Goal: Task Accomplishment & Management: Use online tool/utility

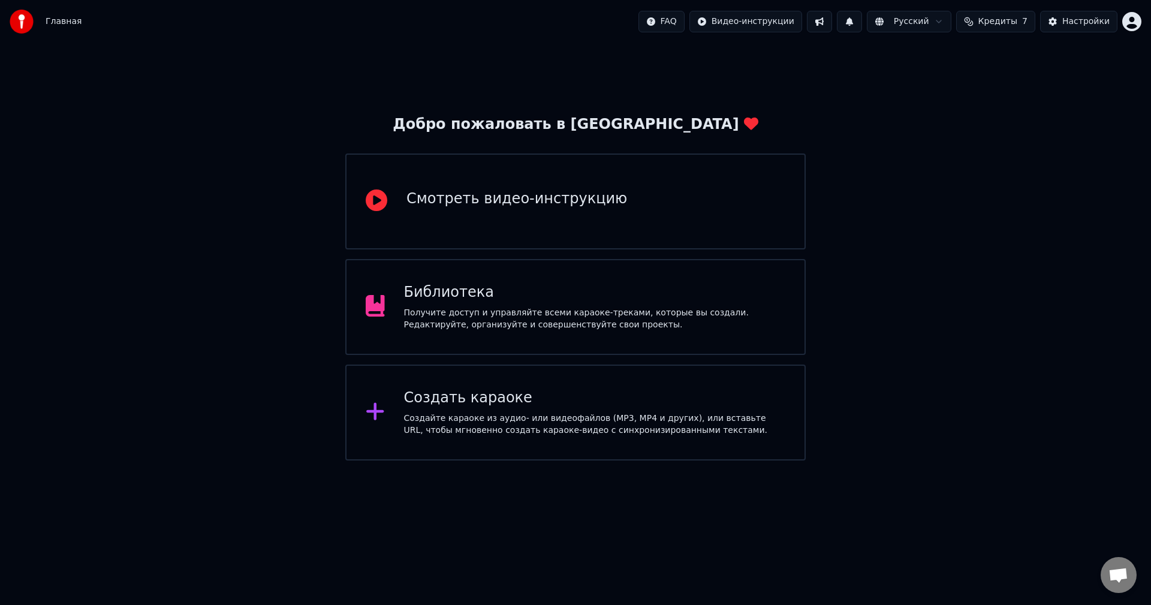
click at [475, 398] on div "Создать караоке" at bounding box center [595, 397] width 382 height 19
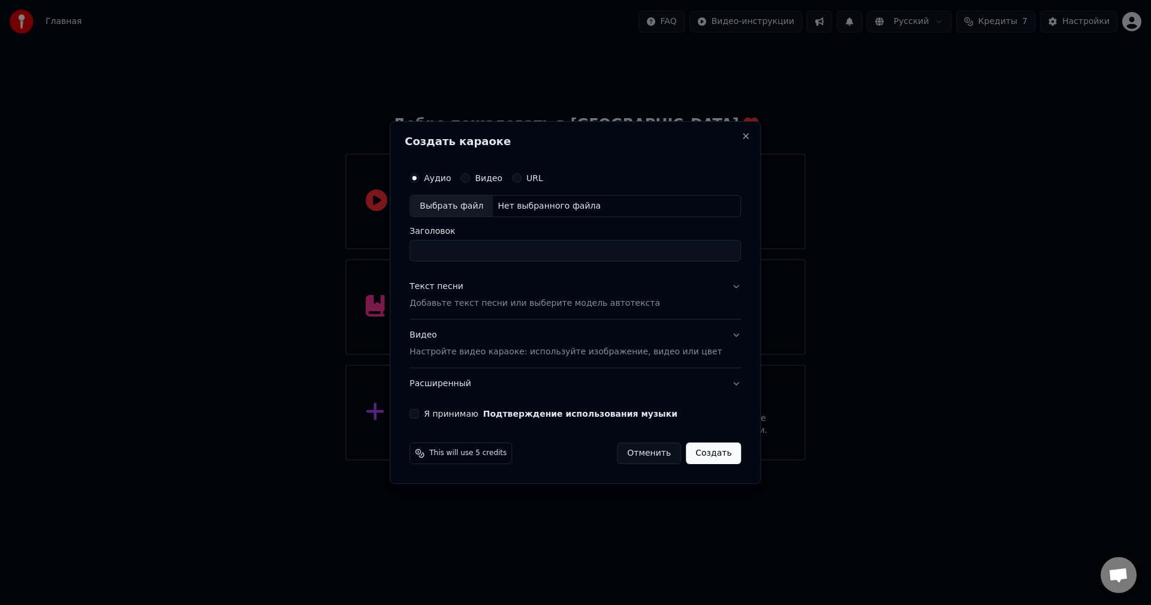
click at [454, 206] on div "Выбрать файл" at bounding box center [451, 206] width 83 height 22
drag, startPoint x: 565, startPoint y: 252, endPoint x: 368, endPoint y: 254, distance: 197.2
click at [368, 254] on body "**********" at bounding box center [575, 230] width 1151 height 460
type input "**********"
click at [721, 285] on button "Текст песни Добавьте текст песни или выберите модель автотекста" at bounding box center [574, 296] width 331 height 48
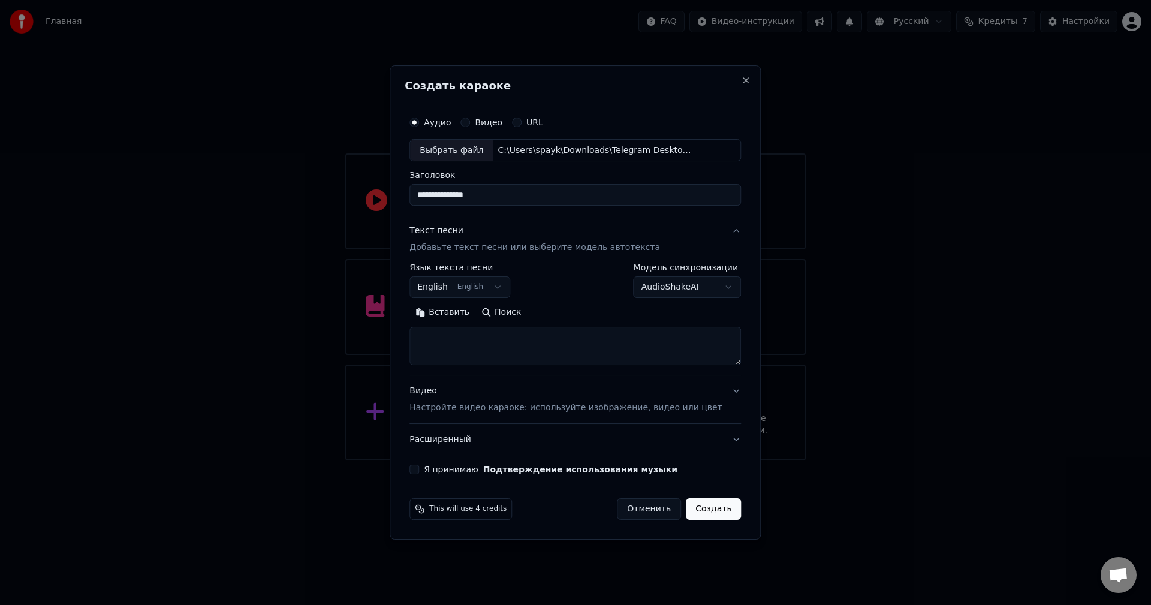
click at [479, 290] on button "English English" at bounding box center [459, 288] width 101 height 22
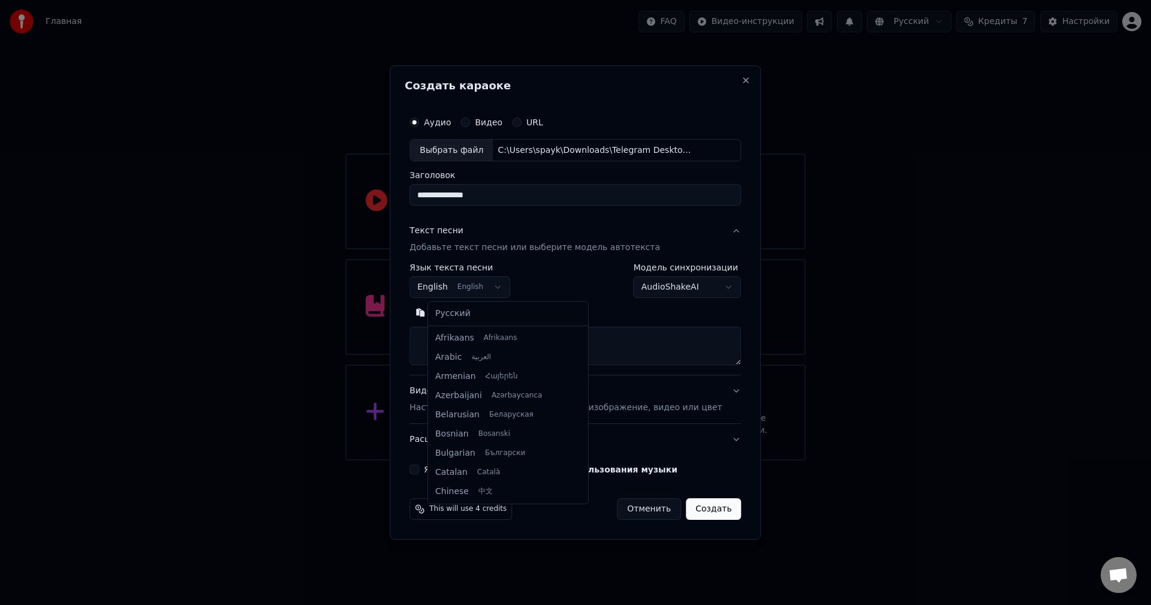
scroll to position [96, 0]
select select "**"
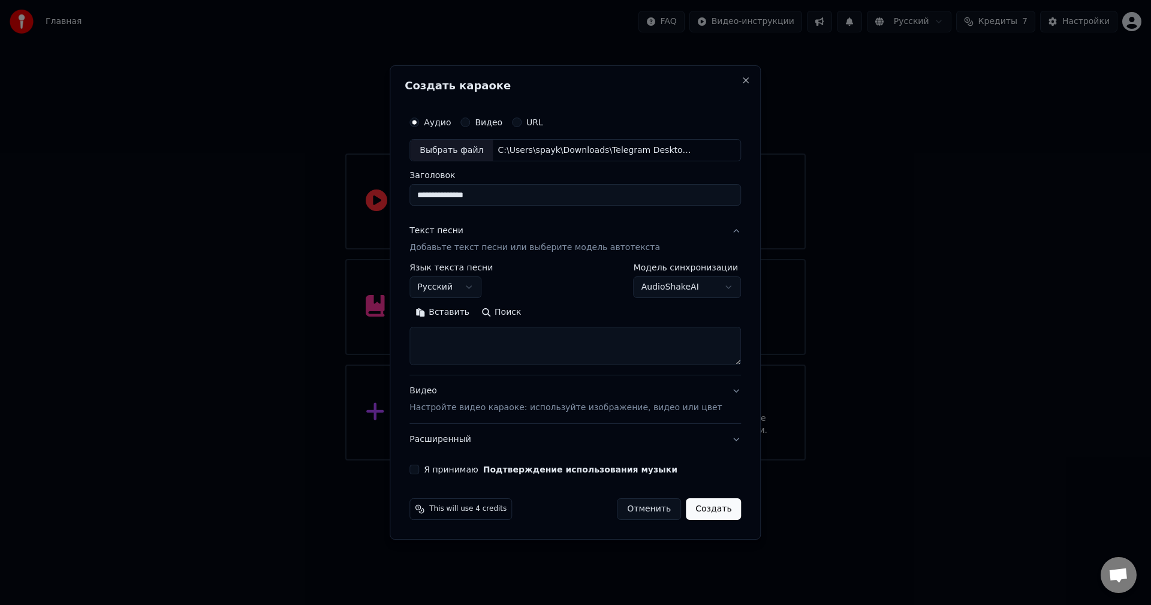
click at [470, 468] on label "Я принимаю Подтверждение использования музыки" at bounding box center [551, 469] width 254 height 8
click at [419, 468] on button "Я принимаю Подтверждение использования музыки" at bounding box center [414, 470] width 10 height 10
click at [525, 400] on div "Видео Настройте видео караоке: используйте изображение, видео или цвет" at bounding box center [565, 399] width 312 height 29
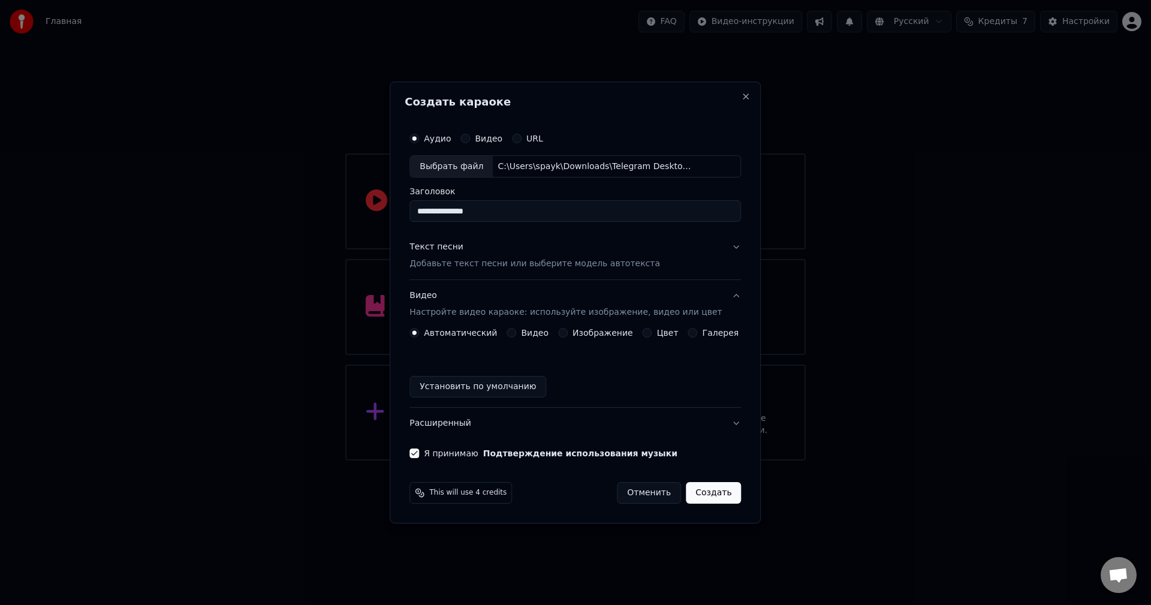
click at [535, 251] on div "Текст песни Добавьте текст песни или выберите модель автотекста" at bounding box center [534, 256] width 251 height 29
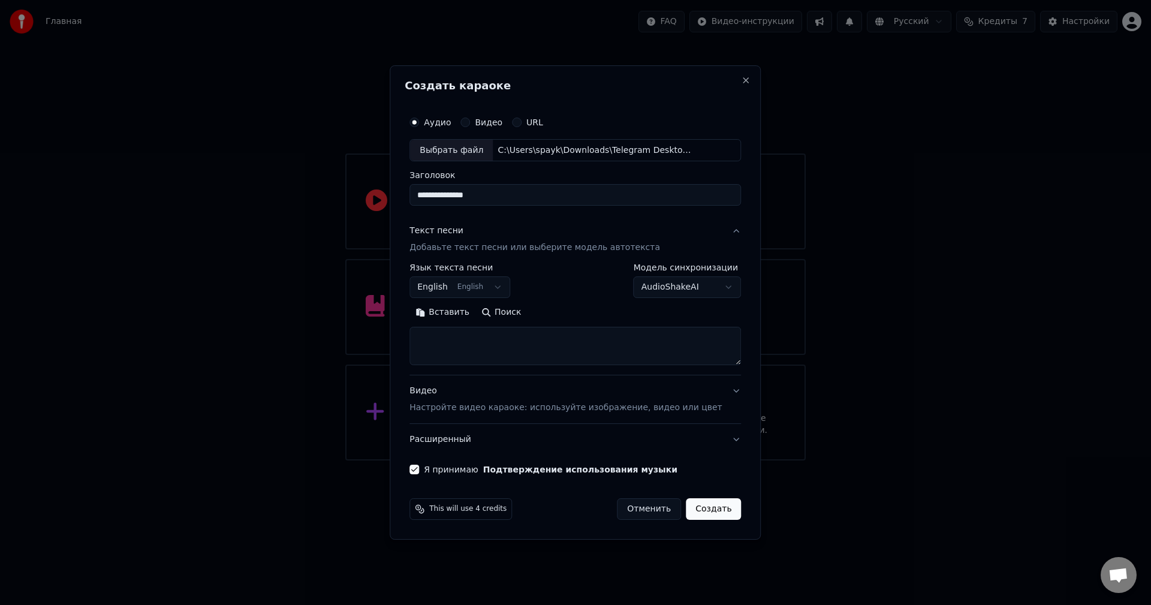
click at [507, 279] on body "**********" at bounding box center [575, 230] width 1151 height 460
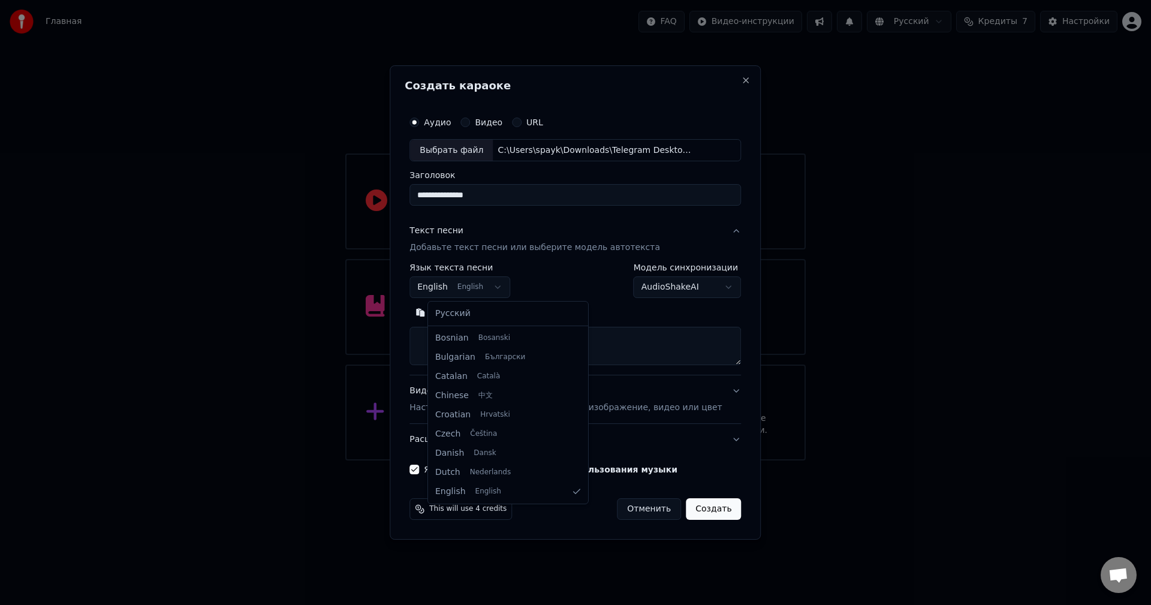
select select "**"
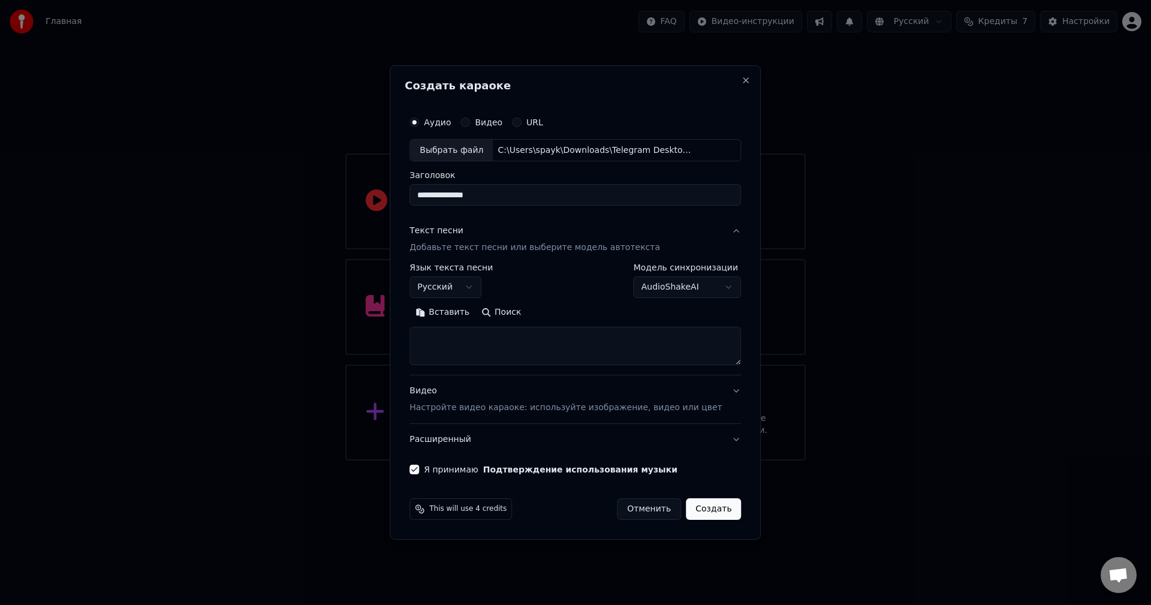
click at [505, 312] on button "Поиск" at bounding box center [501, 312] width 52 height 19
click at [570, 315] on button "Развернуть" at bounding box center [566, 312] width 76 height 19
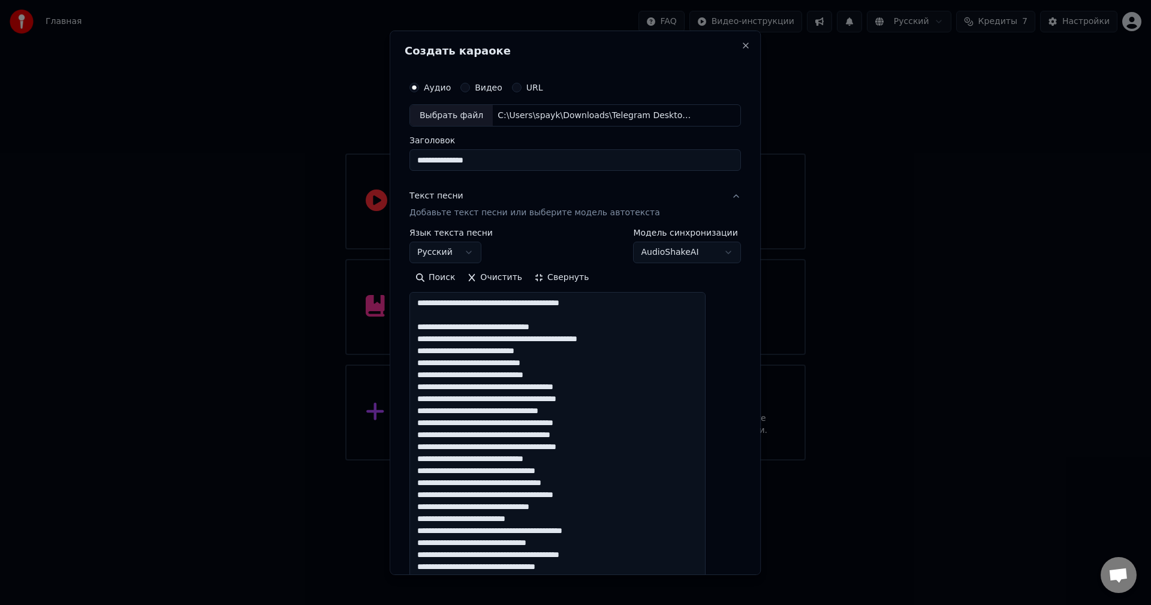
drag, startPoint x: 623, startPoint y: 308, endPoint x: 427, endPoint y: 300, distance: 195.6
click at [427, 300] on textarea at bounding box center [557, 548] width 296 height 513
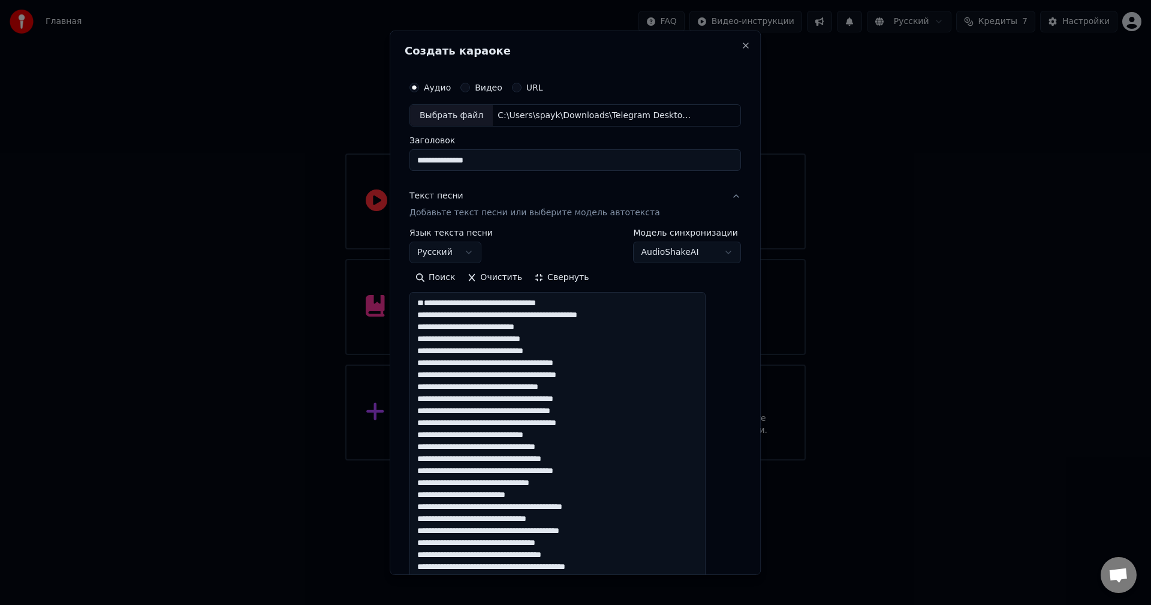
click at [437, 317] on textarea at bounding box center [557, 548] width 296 height 513
click at [432, 315] on textarea at bounding box center [557, 548] width 296 height 513
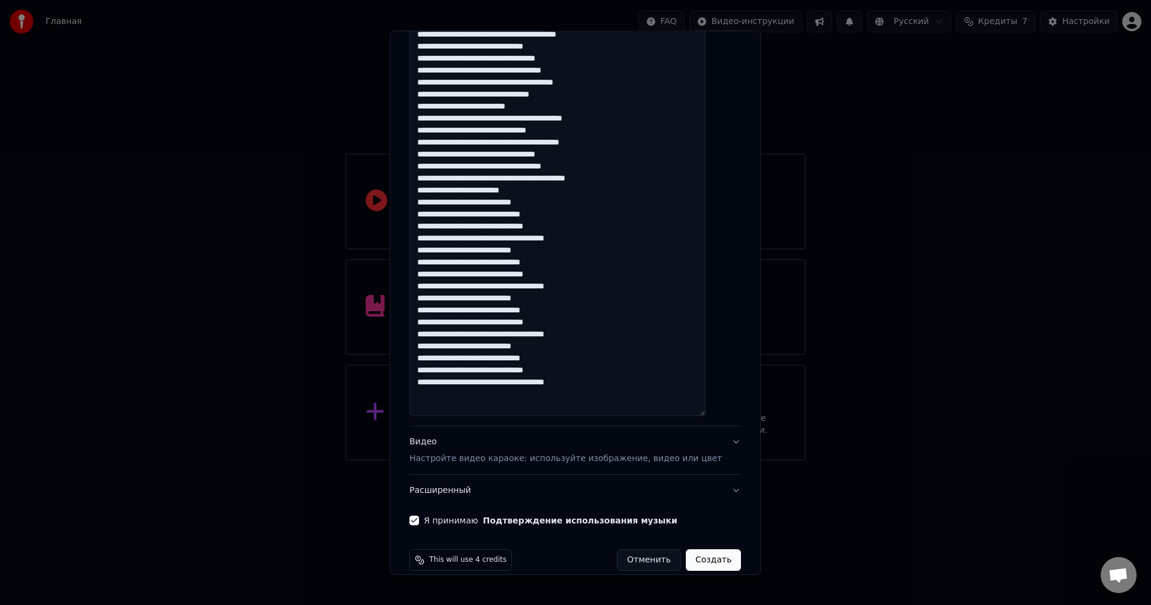
scroll to position [404, 0]
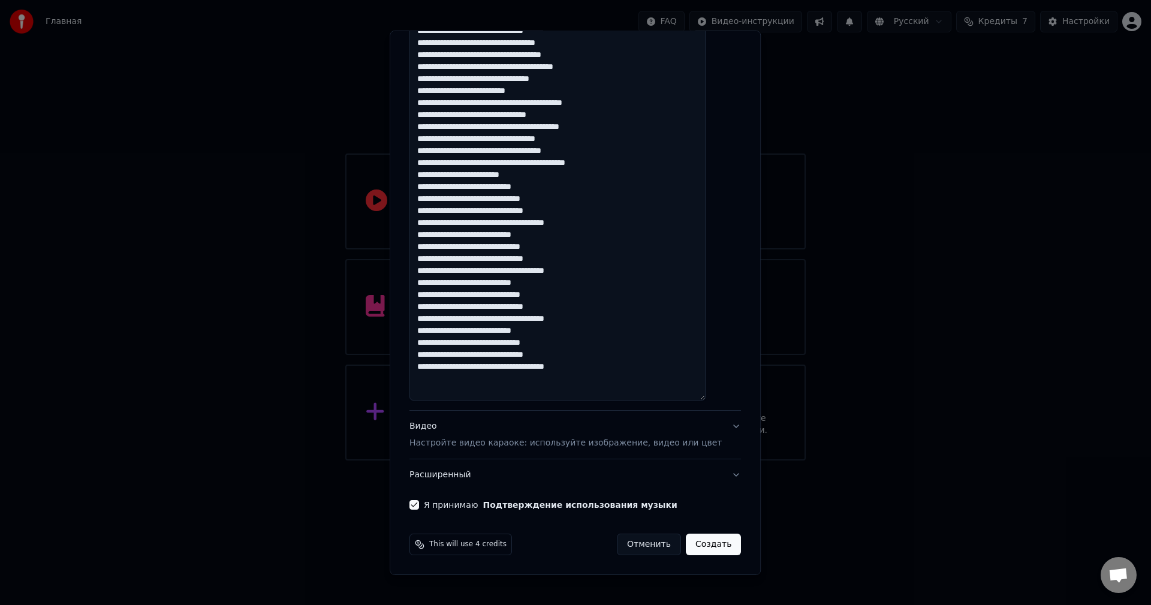
type textarea "**********"
click at [687, 545] on button "Создать" at bounding box center [713, 545] width 55 height 22
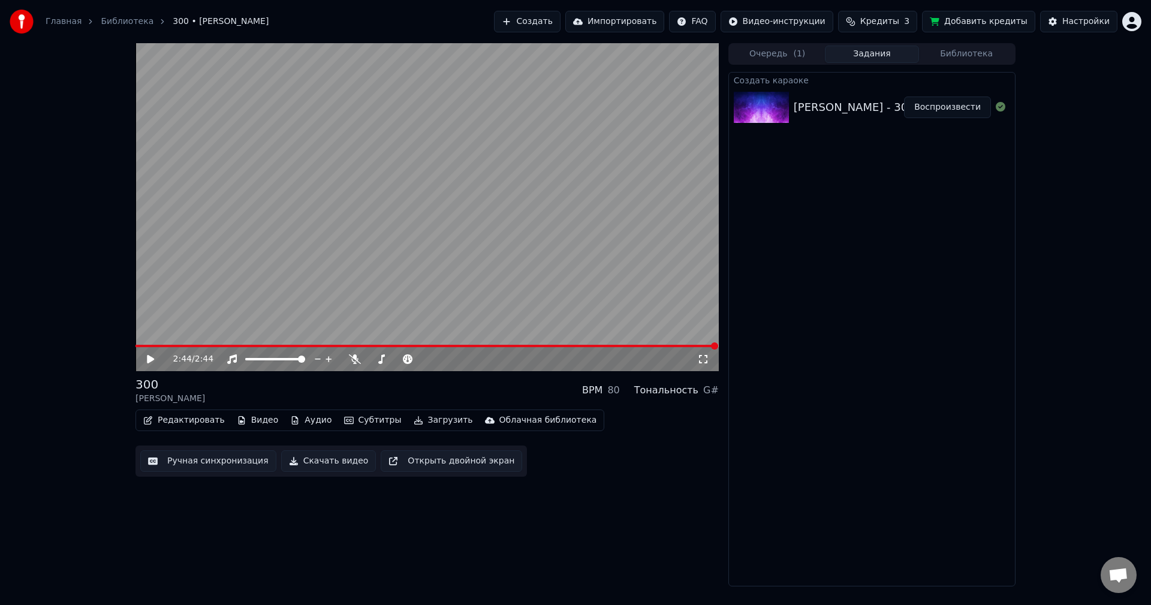
click at [151, 358] on icon at bounding box center [150, 359] width 7 height 8
click at [368, 363] on span at bounding box center [371, 358] width 7 height 7
click at [139, 345] on span at bounding box center [137, 346] width 4 height 2
click at [146, 358] on icon at bounding box center [159, 359] width 28 height 10
click at [158, 418] on button "Редактировать" at bounding box center [183, 420] width 91 height 17
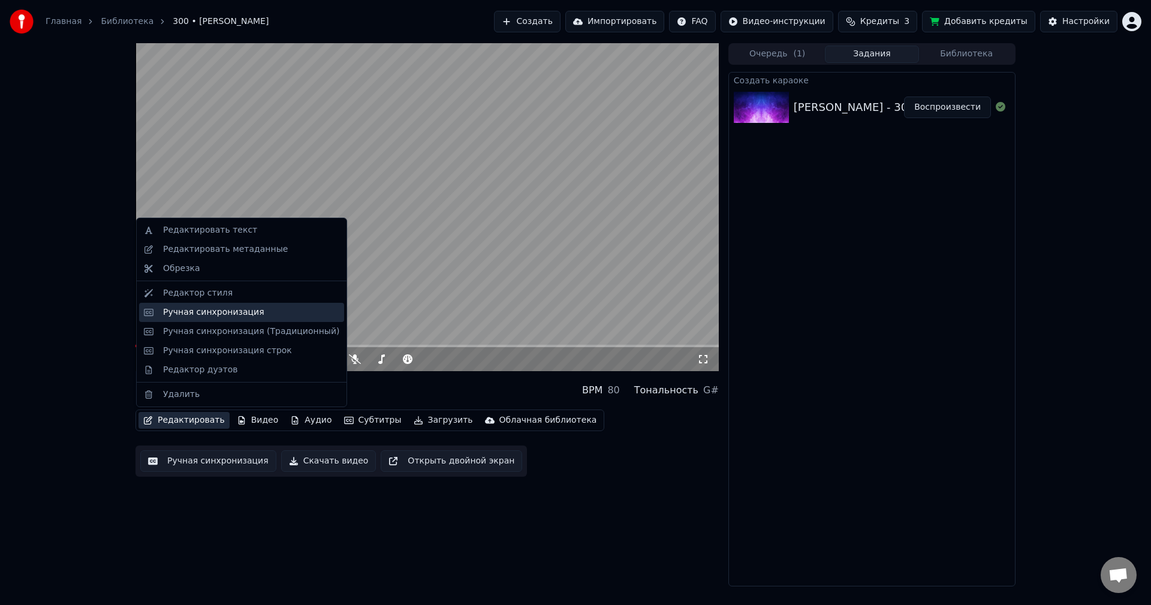
click at [294, 317] on div "Ручная синхронизация" at bounding box center [251, 312] width 176 height 12
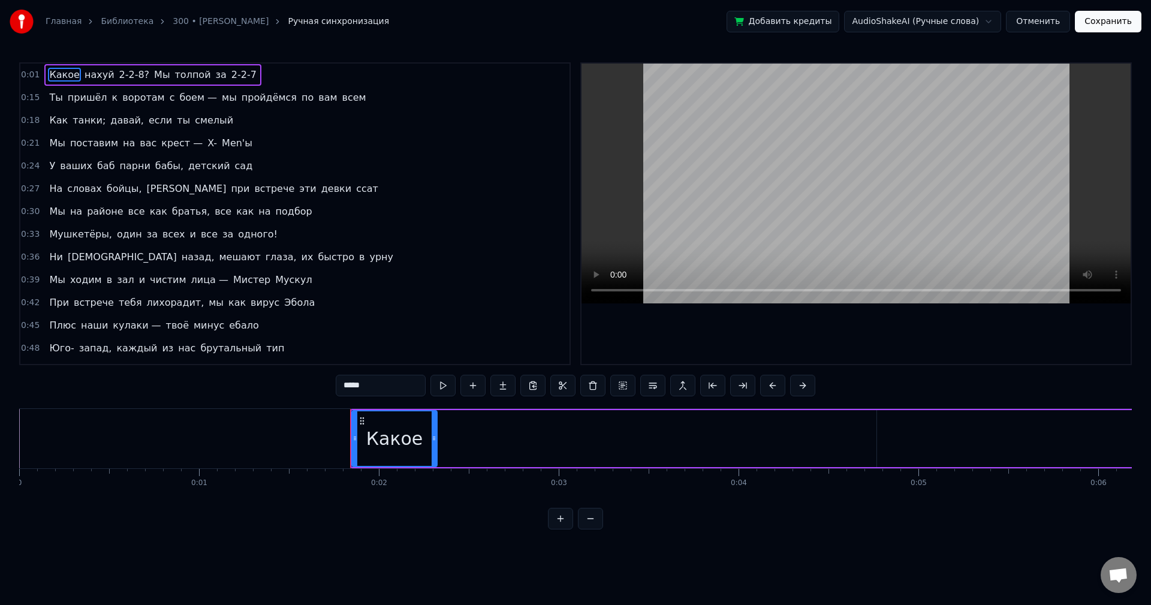
click at [27, 75] on span "0:01" at bounding box center [30, 75] width 19 height 12
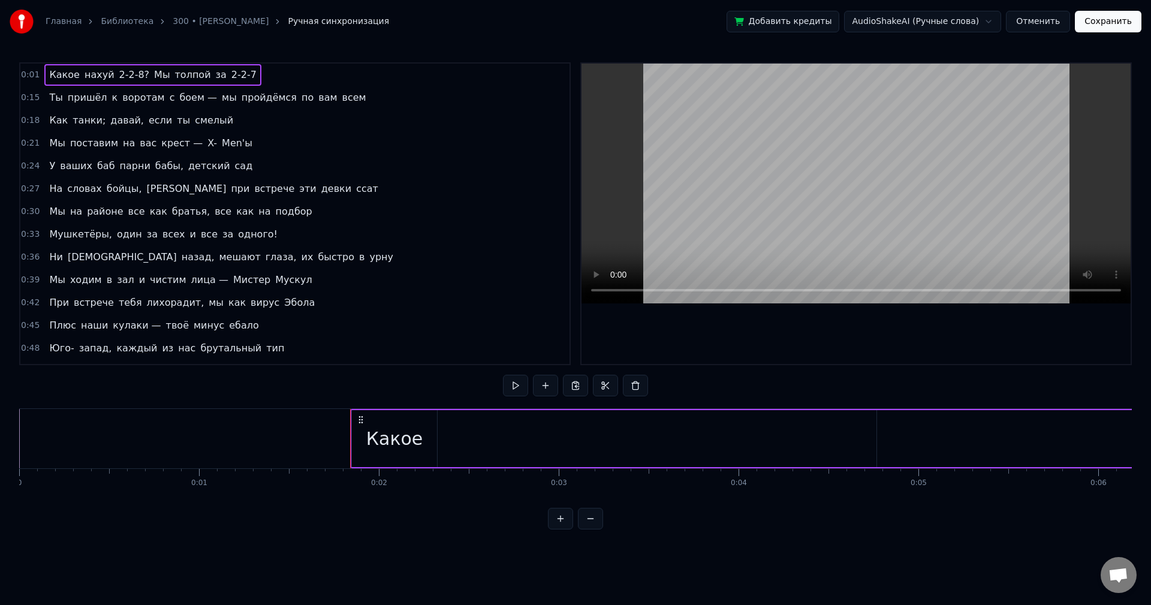
click at [29, 75] on span "0:01" at bounding box center [30, 75] width 19 height 12
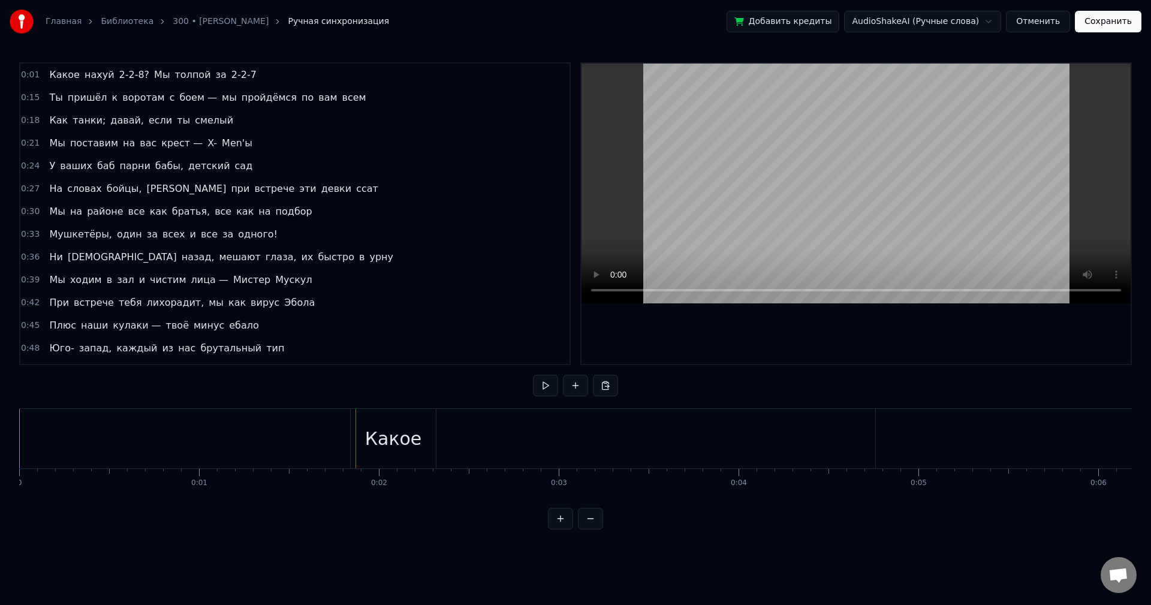
click at [396, 390] on div "0:01 Какое нахуй 2-2-8? Мы толпой за 2-2-7 0:15 Ты пришёл к воротам с боем — мы…" at bounding box center [575, 295] width 1113 height 467
click at [598, 528] on button at bounding box center [590, 519] width 25 height 22
click at [596, 528] on button at bounding box center [590, 519] width 25 height 22
click at [599, 528] on button at bounding box center [590, 519] width 25 height 22
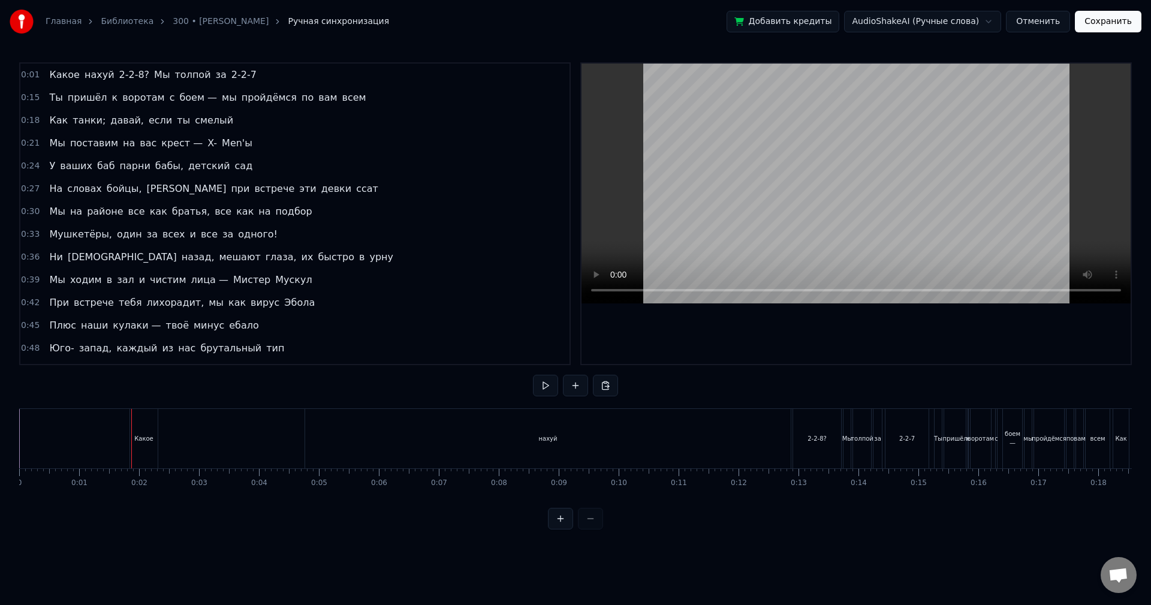
click at [306, 450] on div "нахуй" at bounding box center [548, 438] width 486 height 59
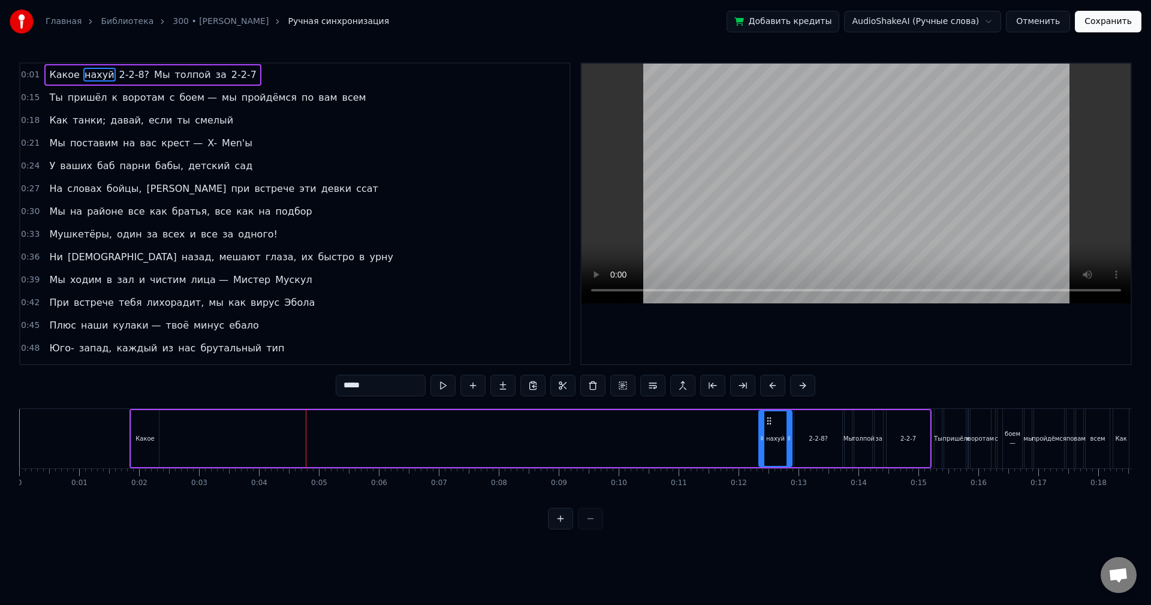
drag, startPoint x: 311, startPoint y: 450, endPoint x: 763, endPoint y: 441, distance: 452.7
click at [763, 441] on div at bounding box center [762, 438] width 5 height 55
click at [159, 443] on div "Какое нахуй 2-2-8? Мы толпой за 2-2-7" at bounding box center [530, 438] width 802 height 59
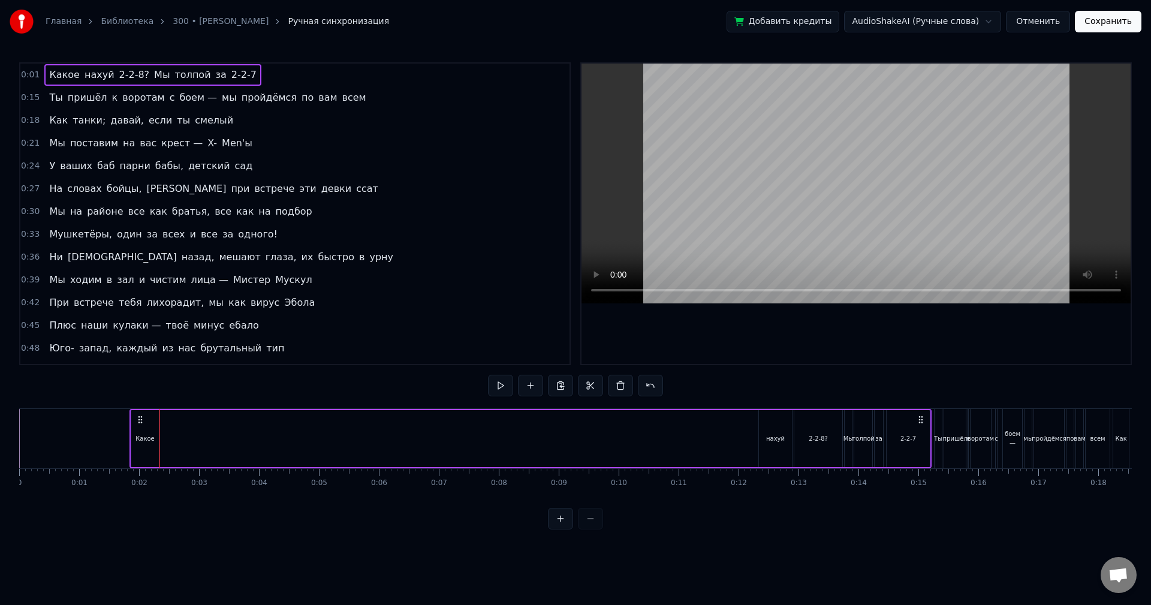
drag, startPoint x: 131, startPoint y: 436, endPoint x: 153, endPoint y: 437, distance: 22.2
click at [153, 437] on div "Какое" at bounding box center [145, 438] width 29 height 57
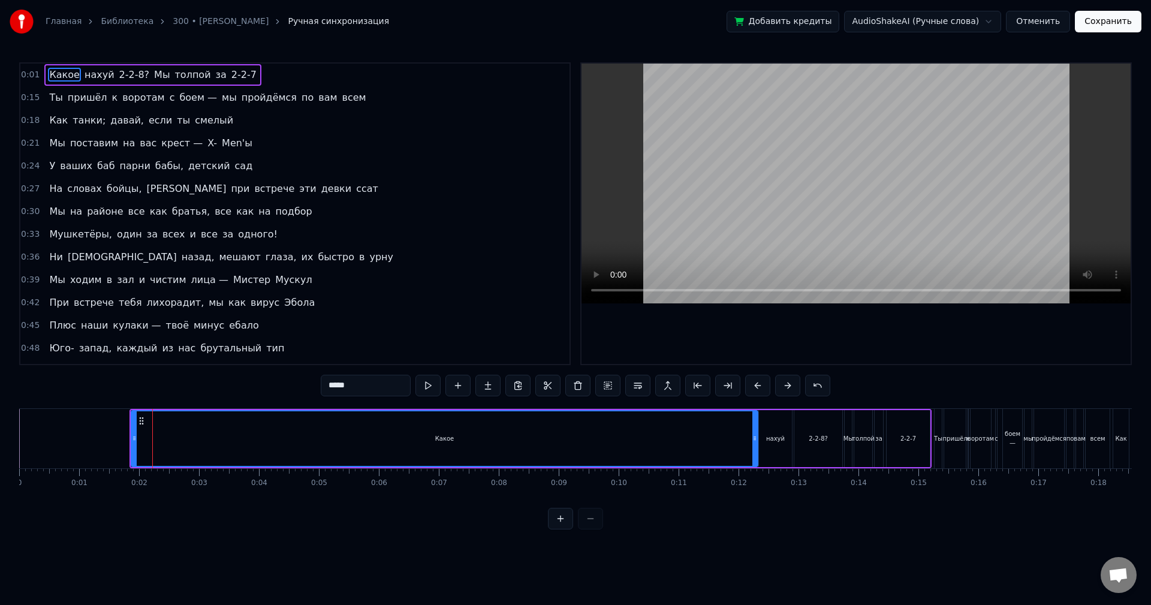
drag, startPoint x: 156, startPoint y: 440, endPoint x: 755, endPoint y: 438, distance: 598.9
click at [755, 438] on icon at bounding box center [754, 438] width 5 height 10
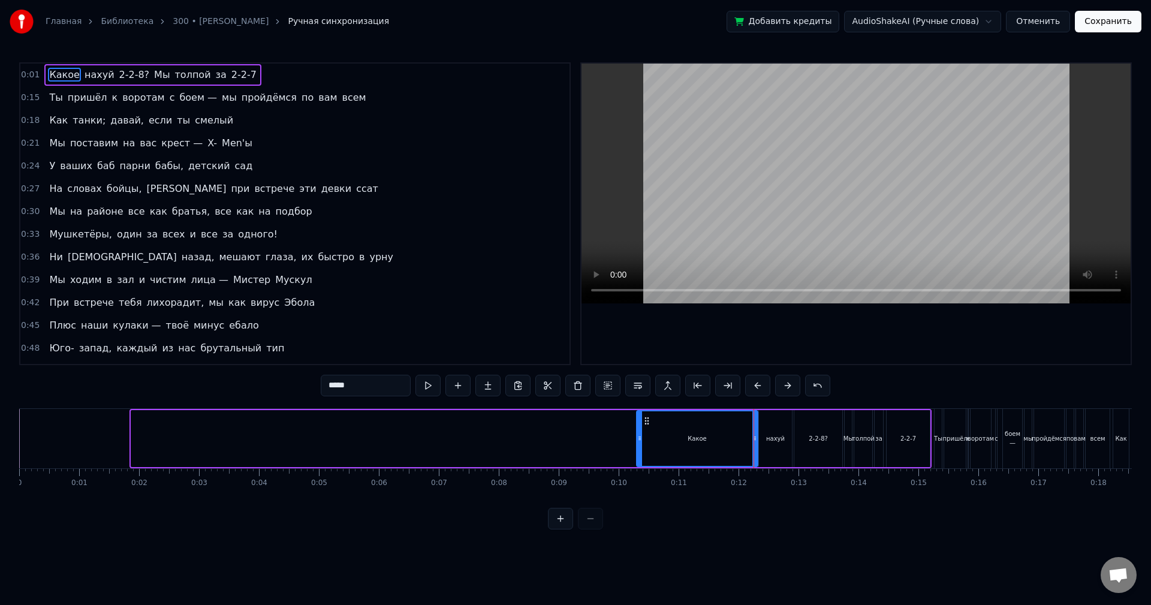
drag, startPoint x: 136, startPoint y: 442, endPoint x: 641, endPoint y: 445, distance: 505.3
click at [641, 445] on div at bounding box center [639, 438] width 5 height 55
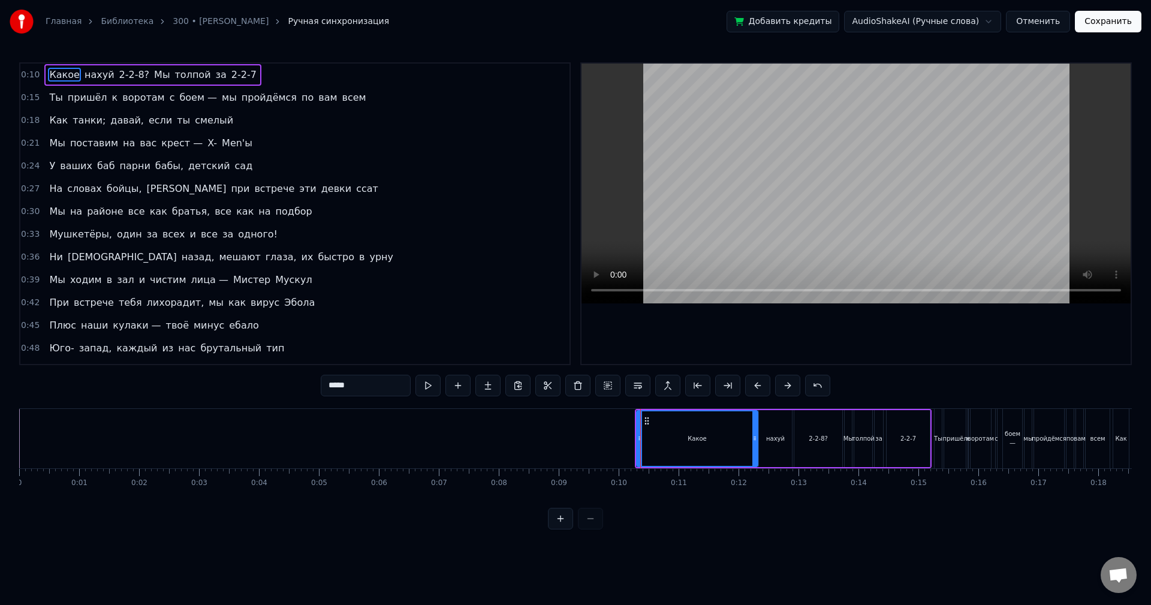
click at [565, 527] on button at bounding box center [560, 519] width 25 height 22
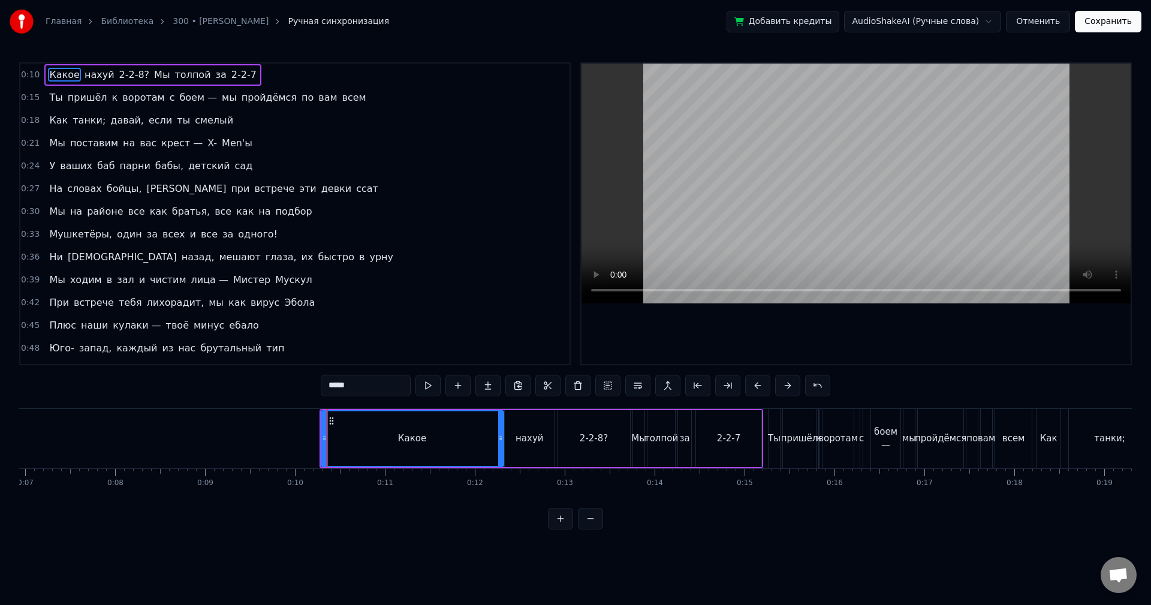
scroll to position [0, 624]
click at [119, 397] on div "0:10 Какое нахуй 2-2-8? Мы толпой за 2-2-7 0:15 Ты пришёл к воротам с боем — мы…" at bounding box center [575, 295] width 1113 height 467
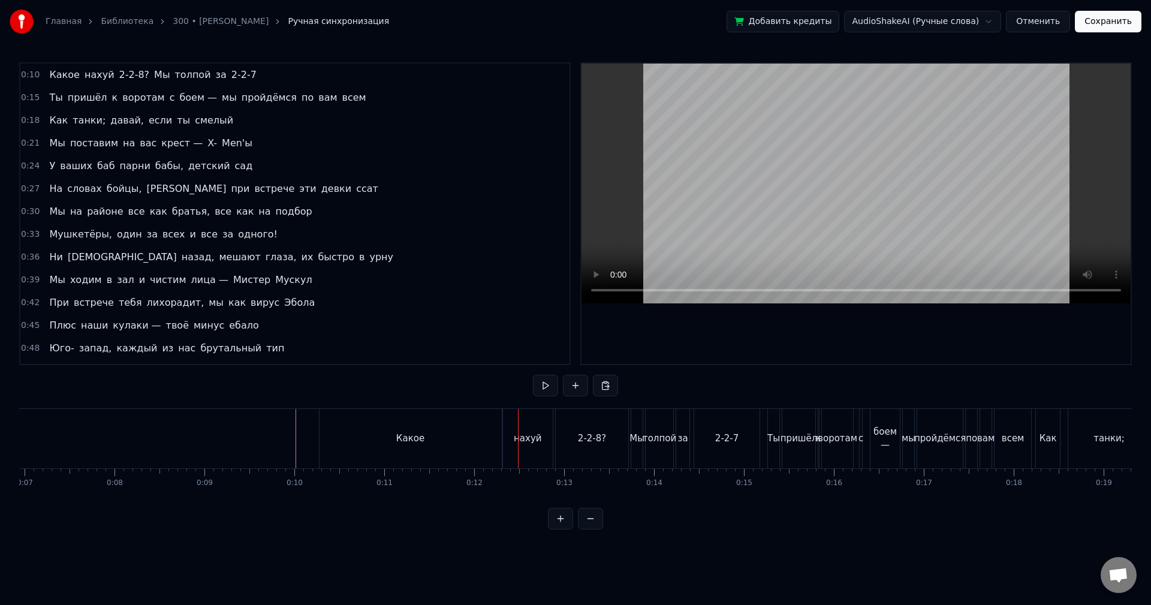
click at [568, 439] on div "2-2-8?" at bounding box center [592, 438] width 73 height 59
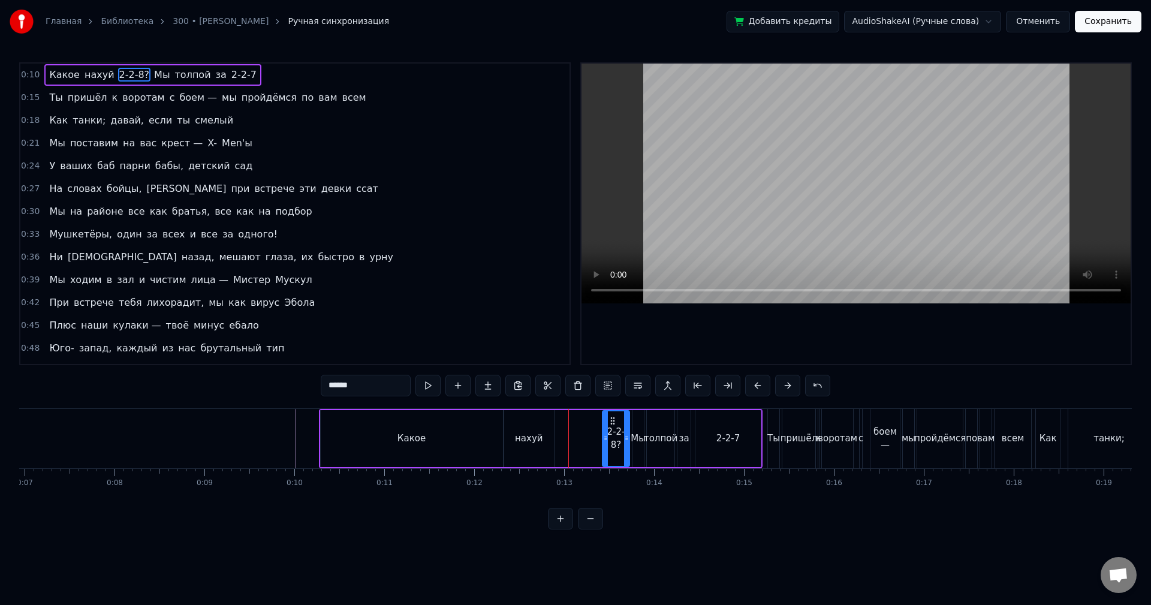
drag, startPoint x: 558, startPoint y: 444, endPoint x: 595, endPoint y: 446, distance: 36.6
click at [602, 446] on div "2-2-8?" at bounding box center [616, 438] width 28 height 57
click at [560, 447] on div "Какое нахуй 2-2-8? Мы толпой за 2-2-7" at bounding box center [541, 438] width 444 height 59
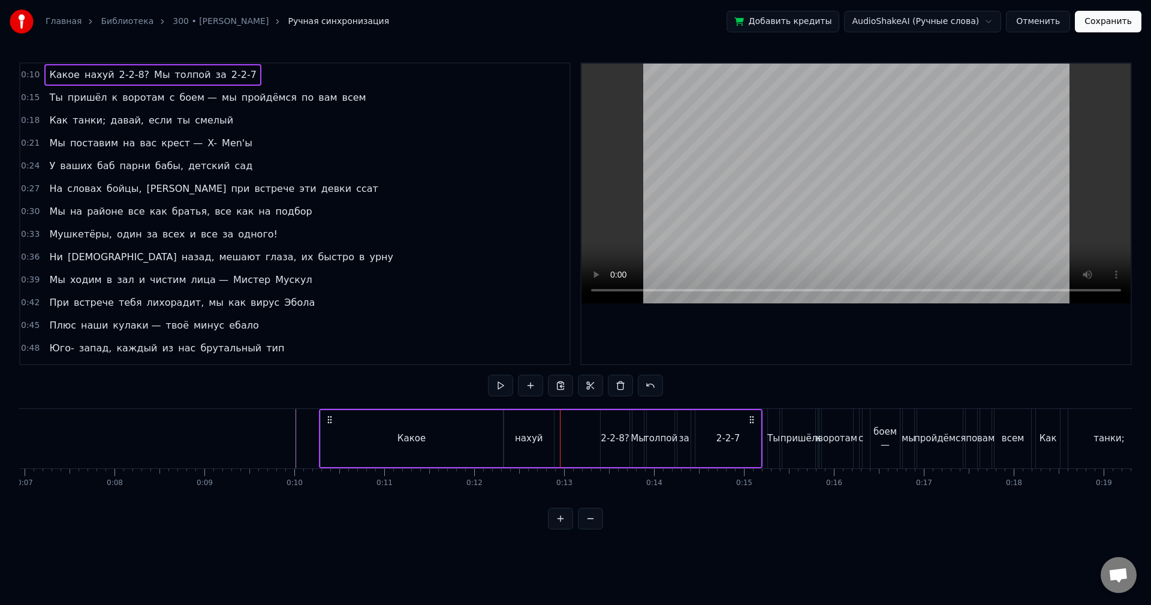
drag, startPoint x: 518, startPoint y: 441, endPoint x: 551, endPoint y: 443, distance: 33.6
click at [551, 443] on div "нахуй" at bounding box center [529, 438] width 50 height 57
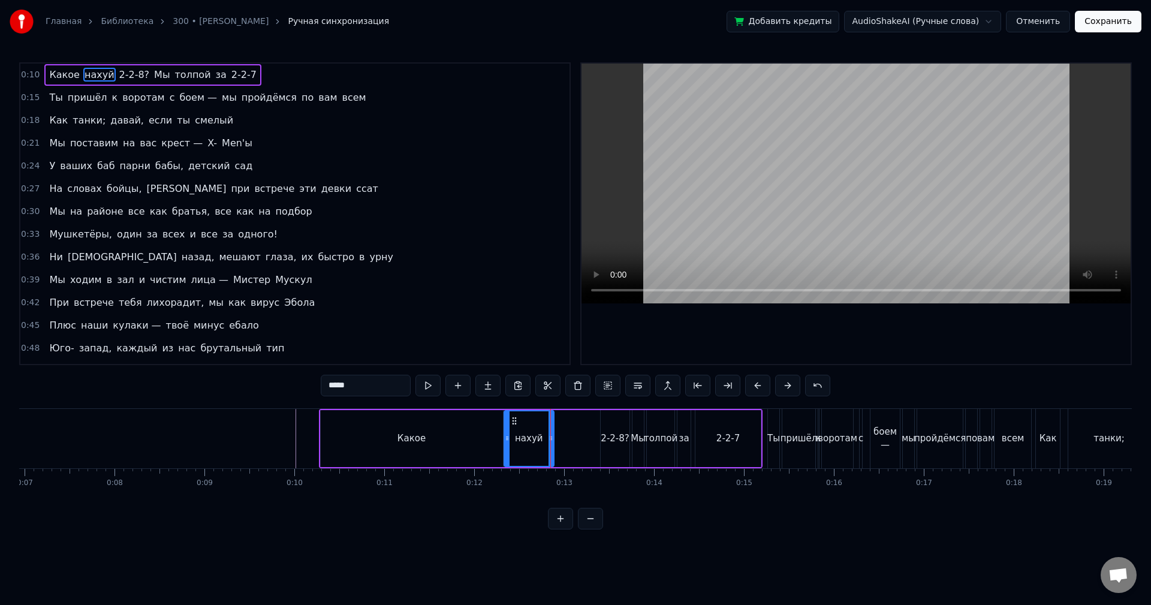
drag, startPoint x: 534, startPoint y: 442, endPoint x: 545, endPoint y: 442, distance: 11.4
click at [545, 442] on div "нахуй" at bounding box center [529, 438] width 49 height 55
drag, startPoint x: 553, startPoint y: 442, endPoint x: 605, endPoint y: 452, distance: 53.6
click at [605, 452] on div at bounding box center [603, 438] width 5 height 55
drag, startPoint x: 508, startPoint y: 442, endPoint x: 583, endPoint y: 446, distance: 75.0
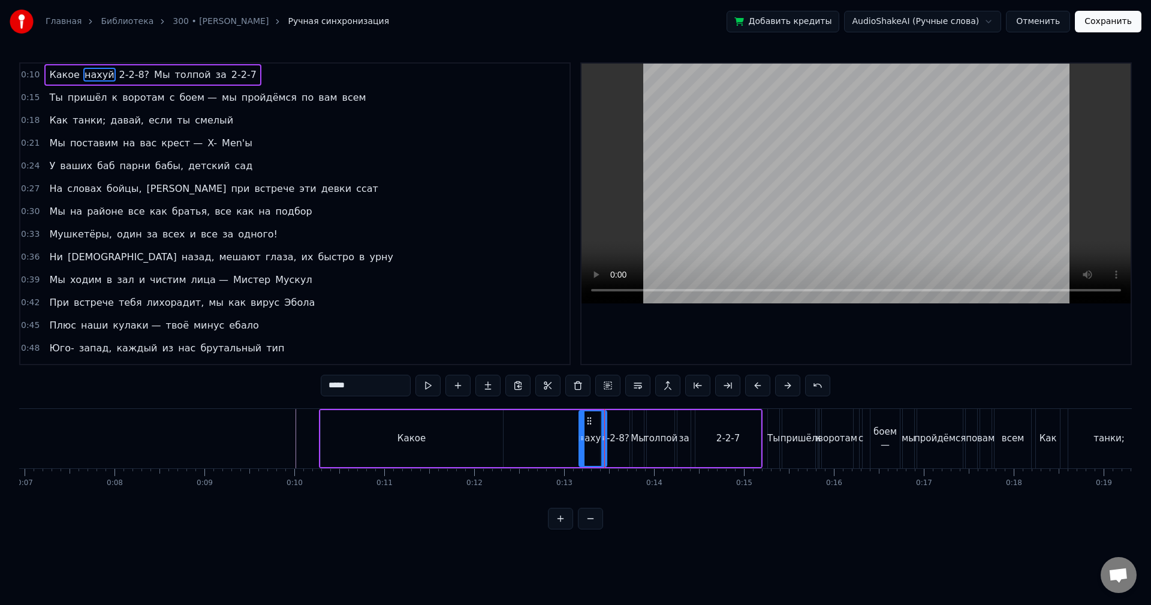
click at [583, 446] on div at bounding box center [582, 438] width 5 height 55
drag, startPoint x: 323, startPoint y: 442, endPoint x: 333, endPoint y: 445, distance: 10.6
click at [339, 446] on div "Какое" at bounding box center [412, 438] width 182 height 57
type input "*****"
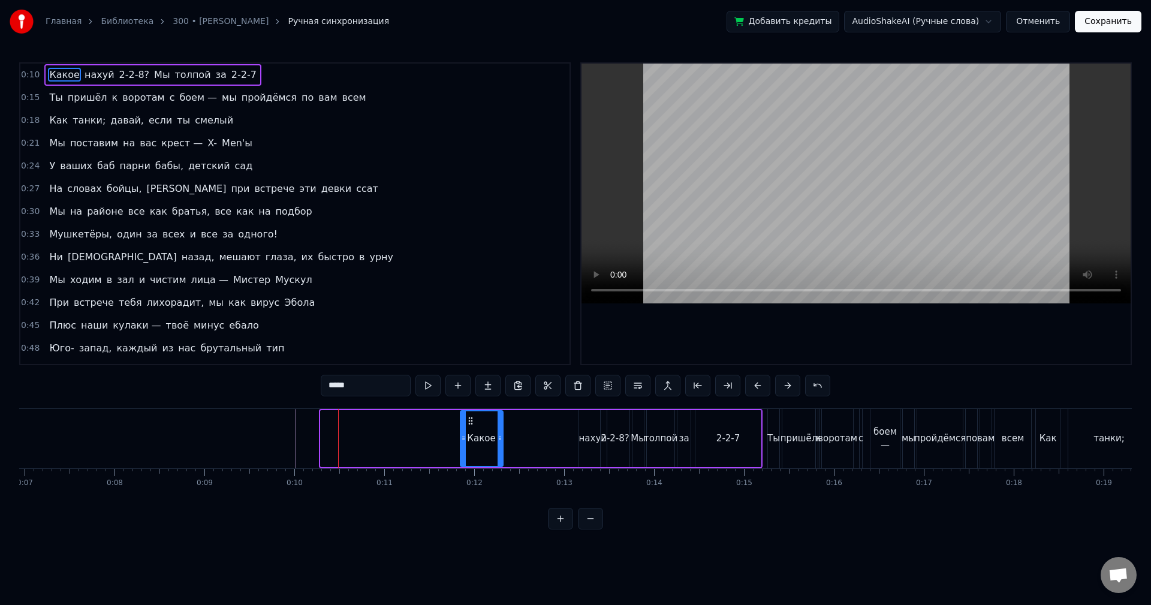
drag, startPoint x: 323, startPoint y: 445, endPoint x: 462, endPoint y: 441, distance: 139.1
click at [462, 441] on div at bounding box center [463, 438] width 5 height 55
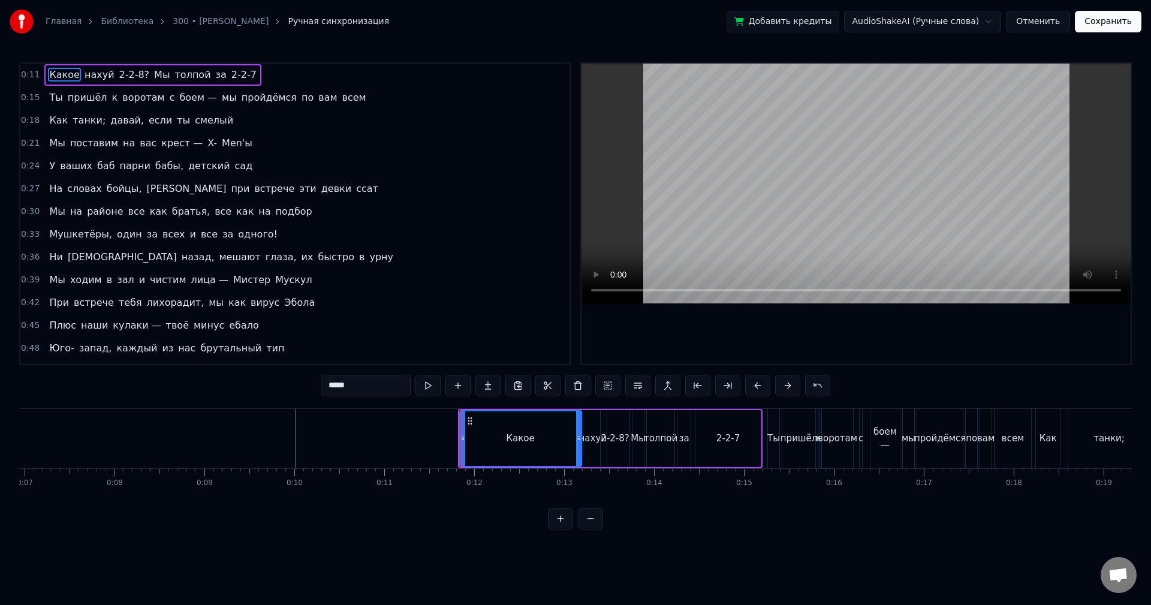
drag, startPoint x: 499, startPoint y: 445, endPoint x: 577, endPoint y: 446, distance: 78.5
click at [577, 446] on div at bounding box center [578, 438] width 5 height 55
drag, startPoint x: 462, startPoint y: 446, endPoint x: 506, endPoint y: 446, distance: 43.8
click at [506, 446] on div at bounding box center [506, 438] width 5 height 55
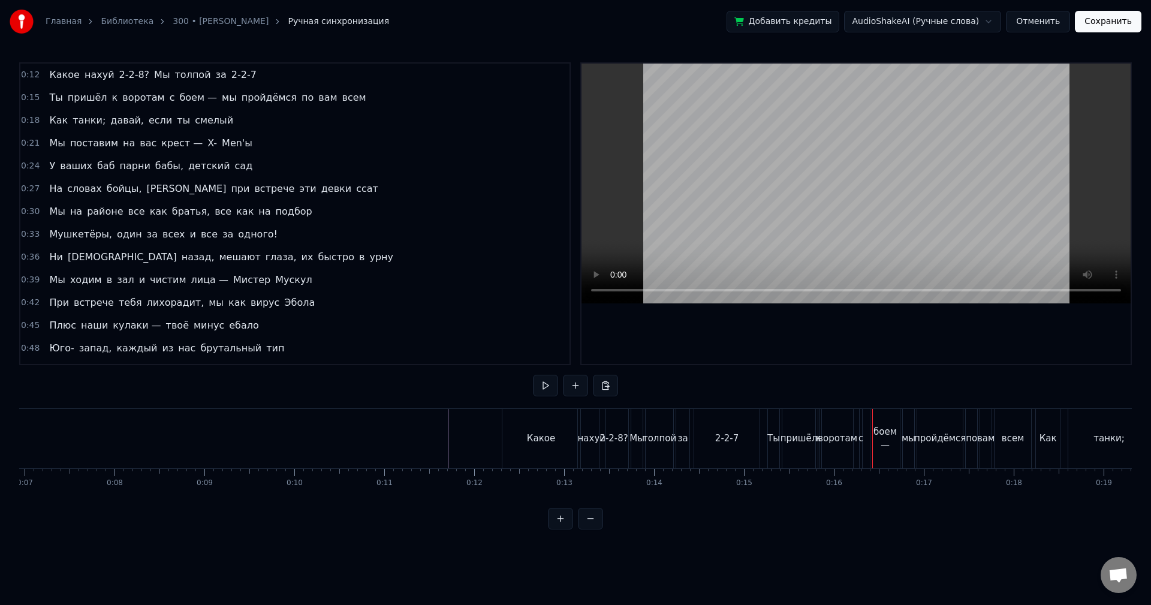
click at [515, 436] on div "Какое" at bounding box center [541, 438] width 78 height 59
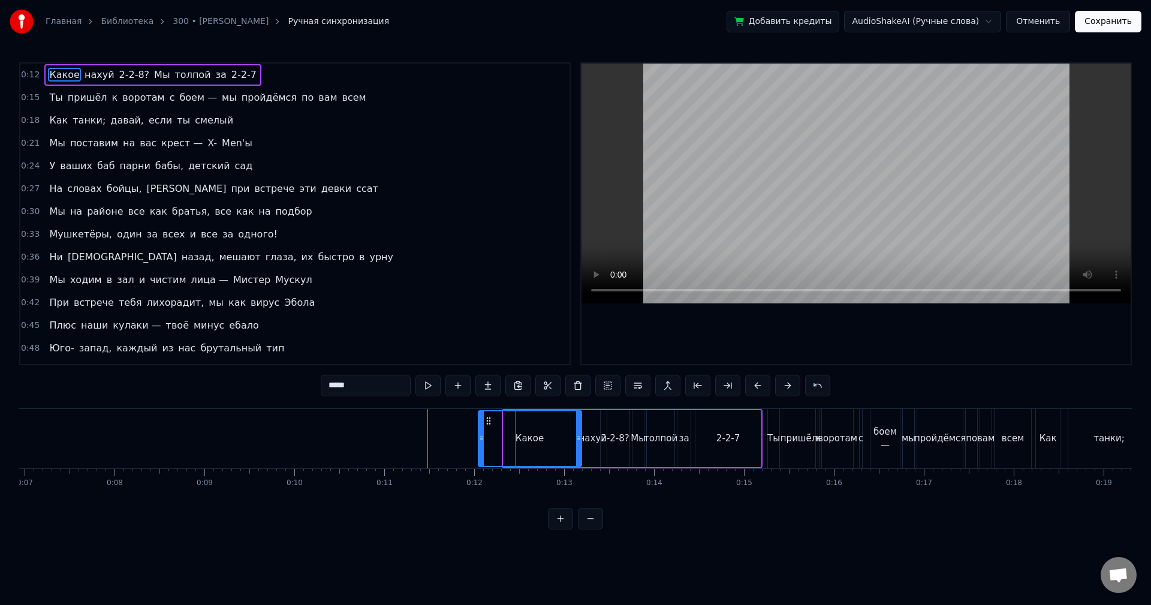
drag, startPoint x: 506, startPoint y: 443, endPoint x: 481, endPoint y: 448, distance: 25.6
click at [481, 448] on div at bounding box center [481, 438] width 5 height 55
drag, startPoint x: 580, startPoint y: 444, endPoint x: 529, endPoint y: 447, distance: 51.0
click at [529, 447] on div at bounding box center [527, 438] width 5 height 55
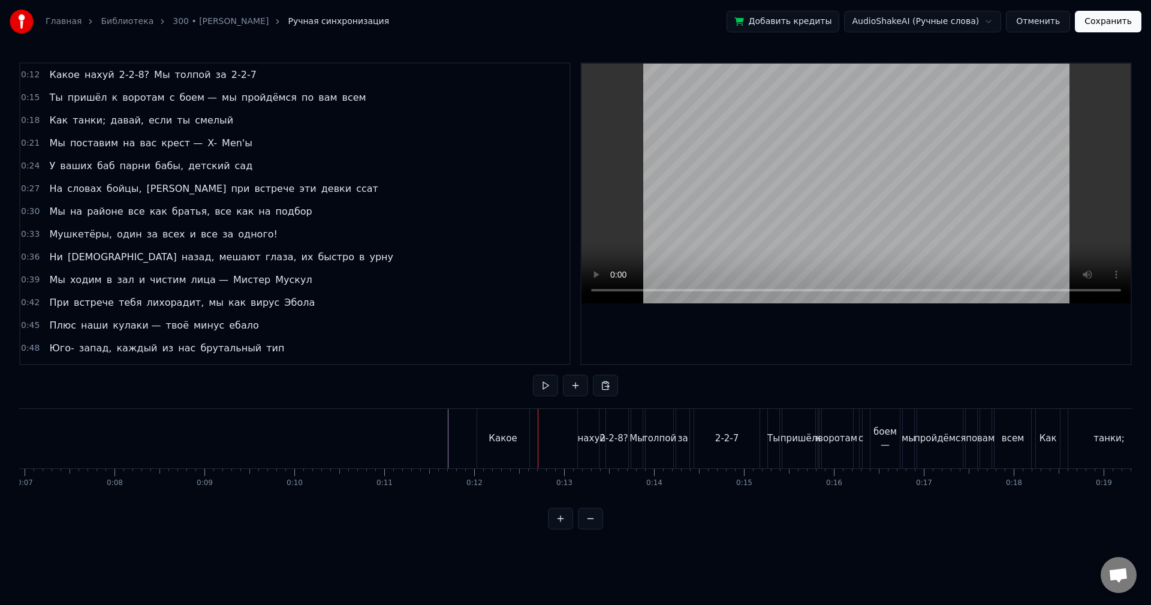
click at [583, 442] on div "нахуй" at bounding box center [592, 439] width 28 height 14
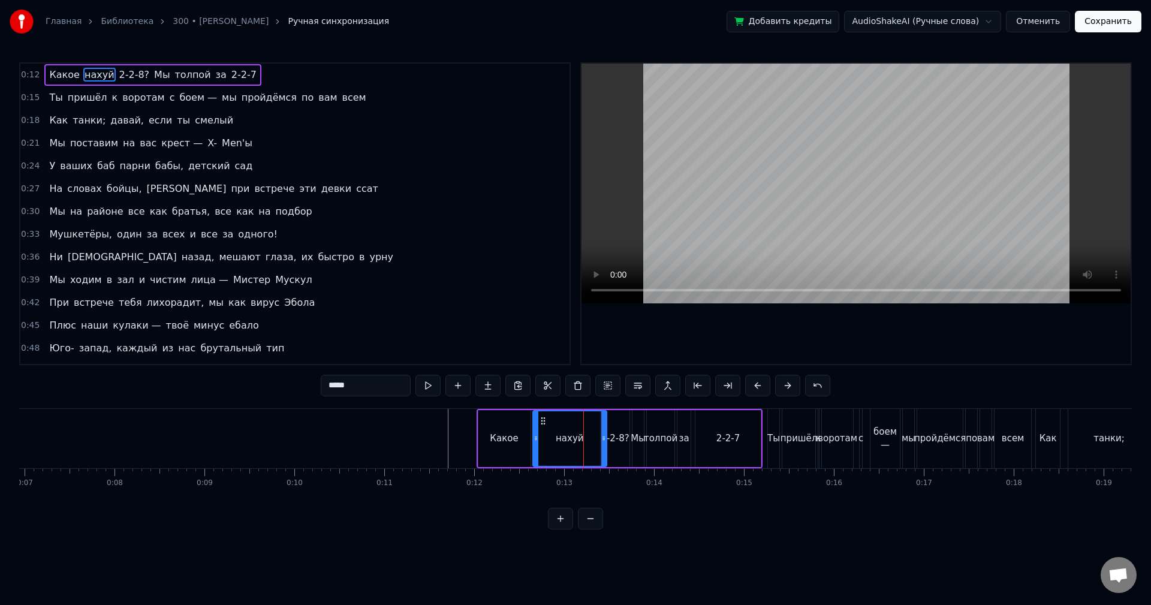
drag, startPoint x: 581, startPoint y: 442, endPoint x: 535, endPoint y: 447, distance: 46.4
click at [535, 447] on div at bounding box center [536, 438] width 5 height 55
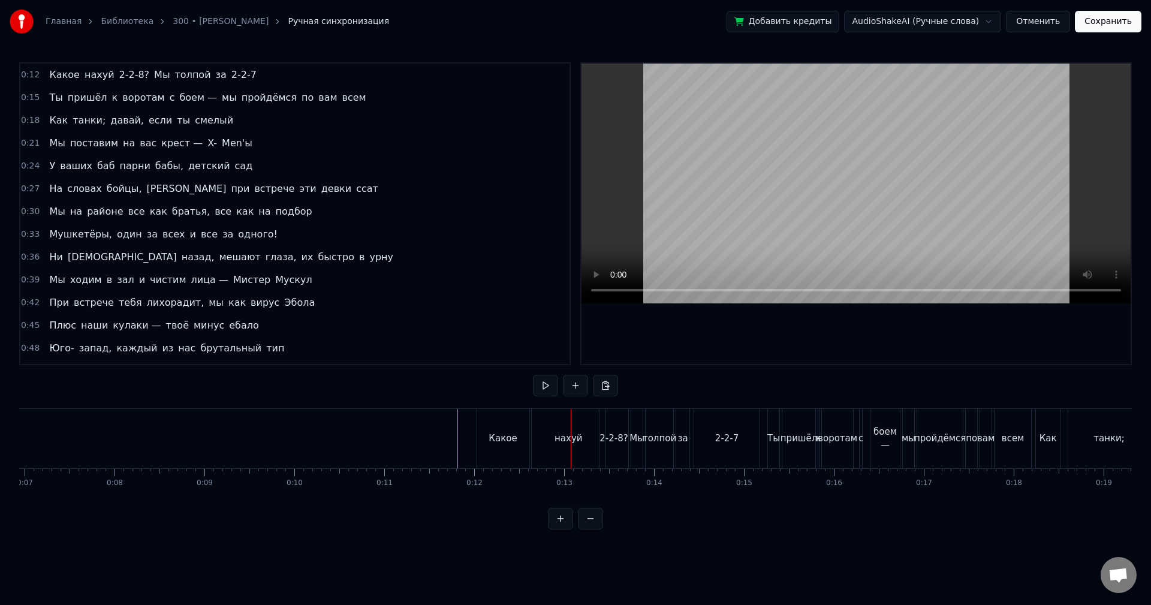
click at [593, 439] on div "нахуй" at bounding box center [569, 438] width 74 height 59
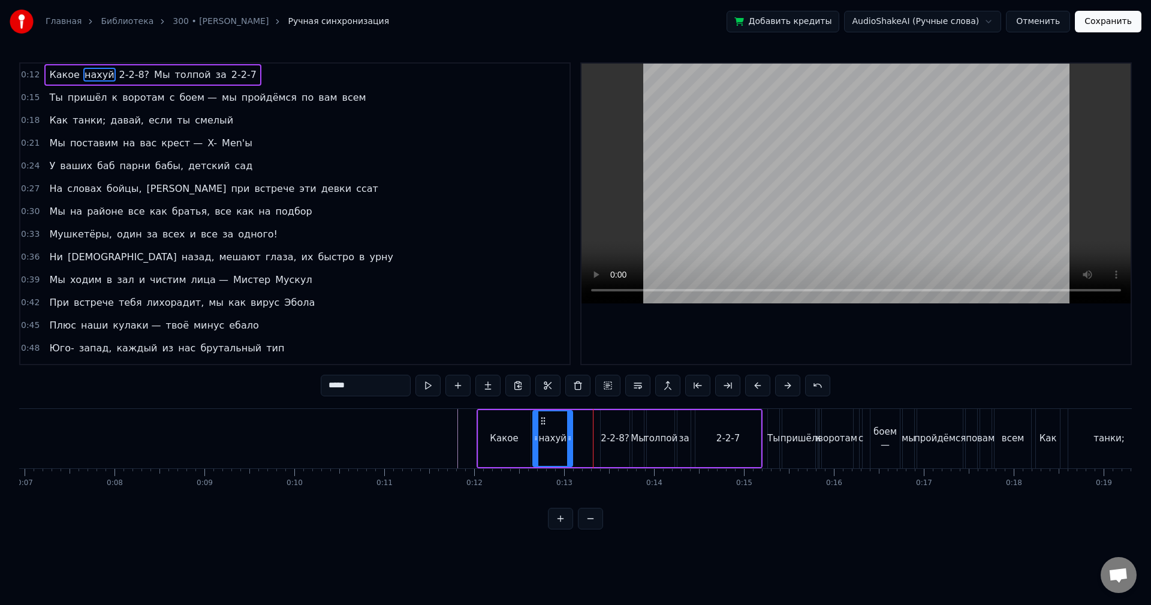
drag, startPoint x: 605, startPoint y: 443, endPoint x: 572, endPoint y: 445, distance: 33.1
click at [571, 445] on div at bounding box center [569, 438] width 5 height 55
click at [607, 448] on div "2-2-8?" at bounding box center [615, 438] width 29 height 57
type input "******"
drag, startPoint x: 602, startPoint y: 451, endPoint x: 577, endPoint y: 453, distance: 25.2
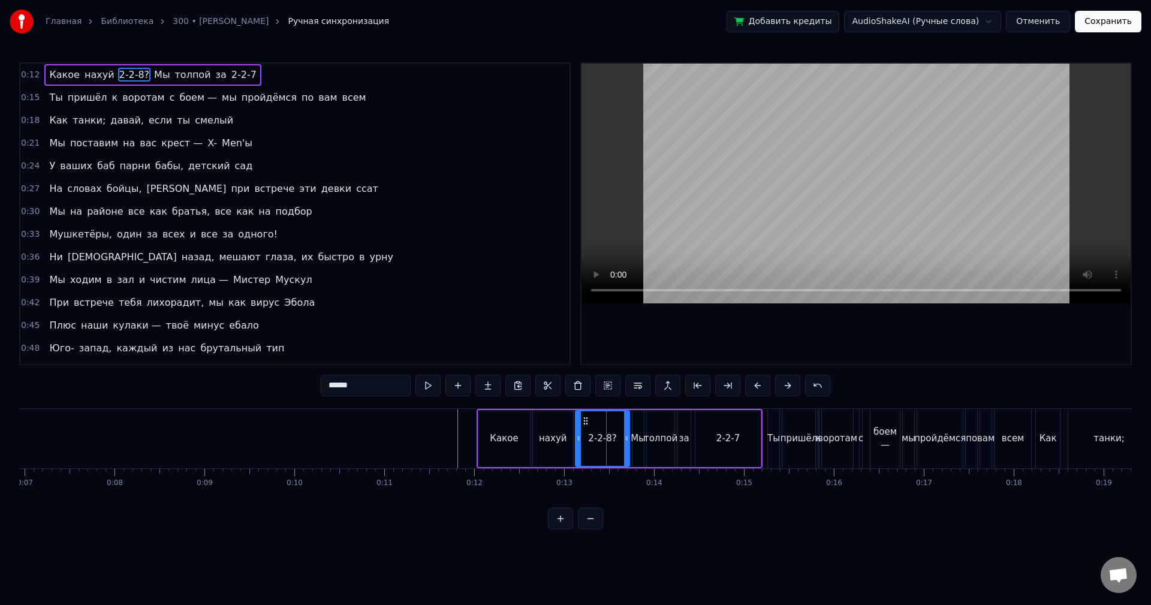
click at [577, 453] on div at bounding box center [578, 438] width 5 height 55
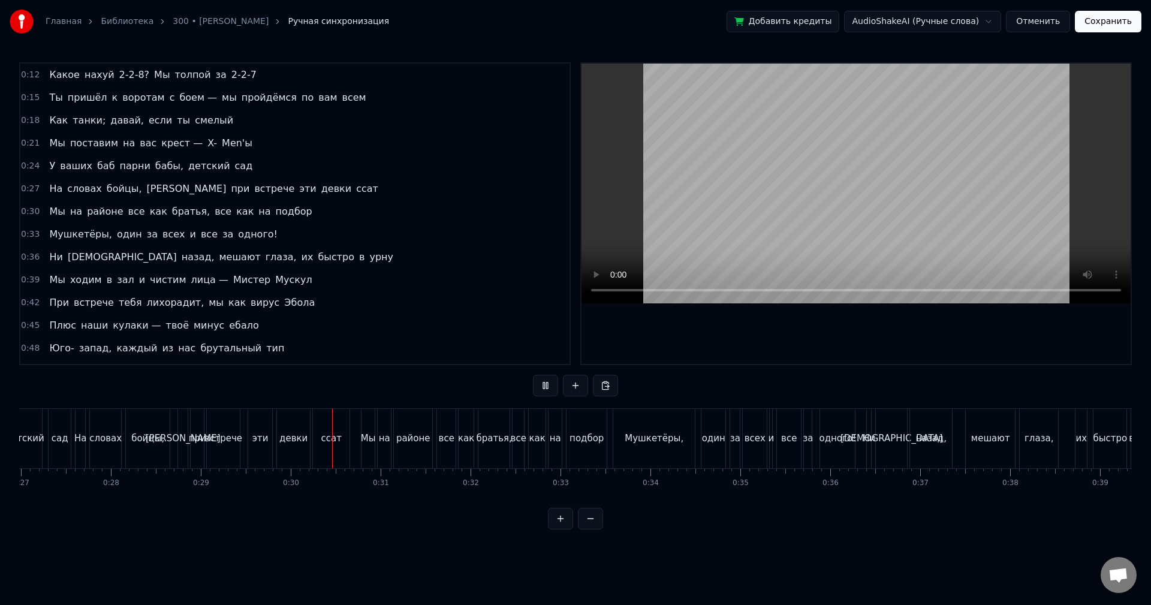
scroll to position [0, 2635]
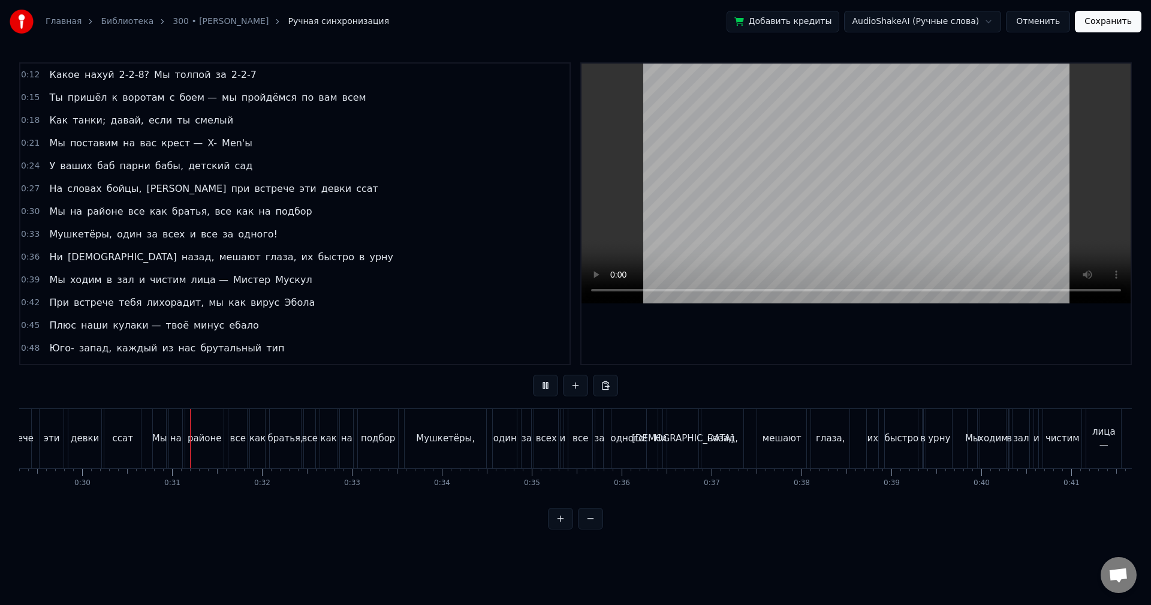
click at [1108, 23] on button "Сохранить" at bounding box center [1108, 22] width 67 height 22
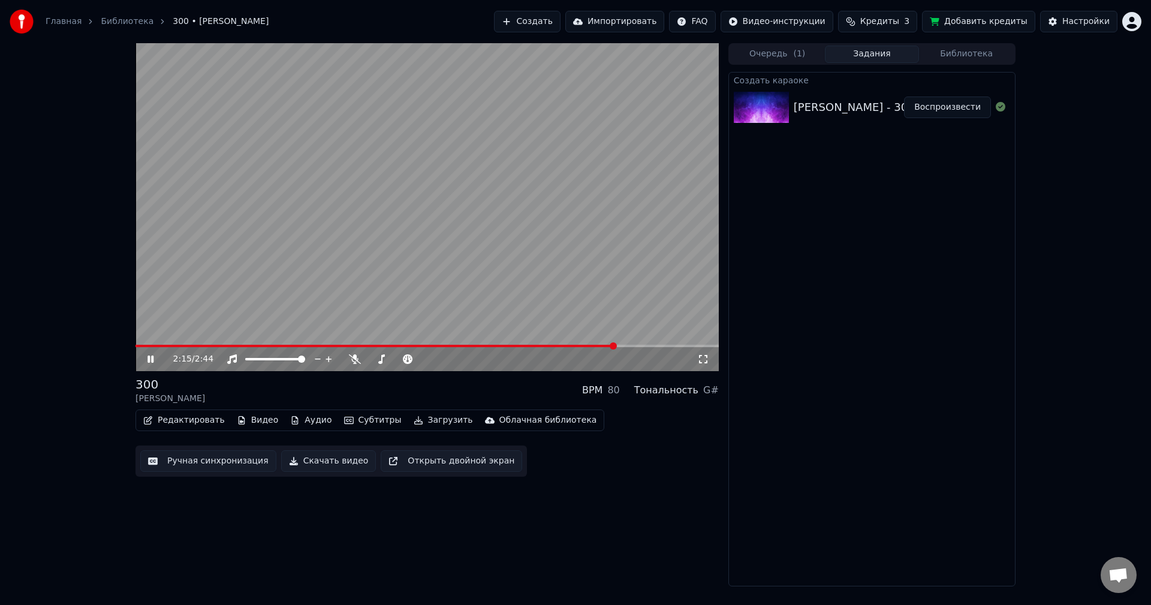
click at [629, 346] on span at bounding box center [426, 346] width 583 height 2
click at [641, 346] on span at bounding box center [426, 346] width 583 height 2
click at [676, 345] on span at bounding box center [426, 346] width 583 height 2
click at [693, 345] on span at bounding box center [426, 346] width 583 height 2
click at [703, 346] on span at bounding box center [426, 346] width 583 height 2
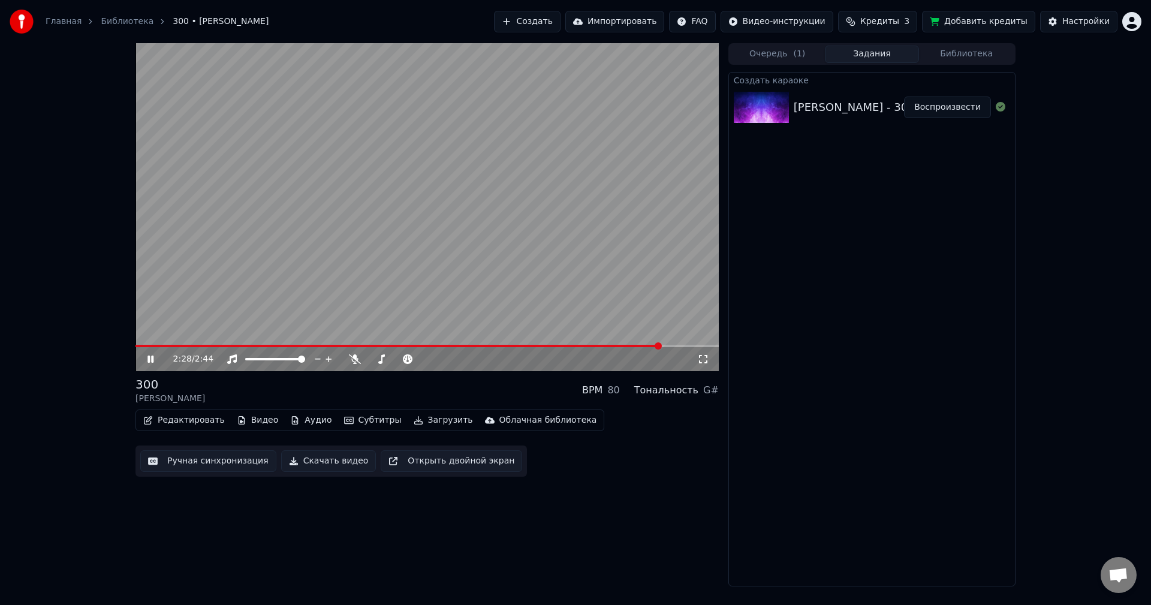
click at [653, 347] on span at bounding box center [398, 346] width 526 height 2
click at [351, 418] on button "Субтитры" at bounding box center [372, 420] width 67 height 17
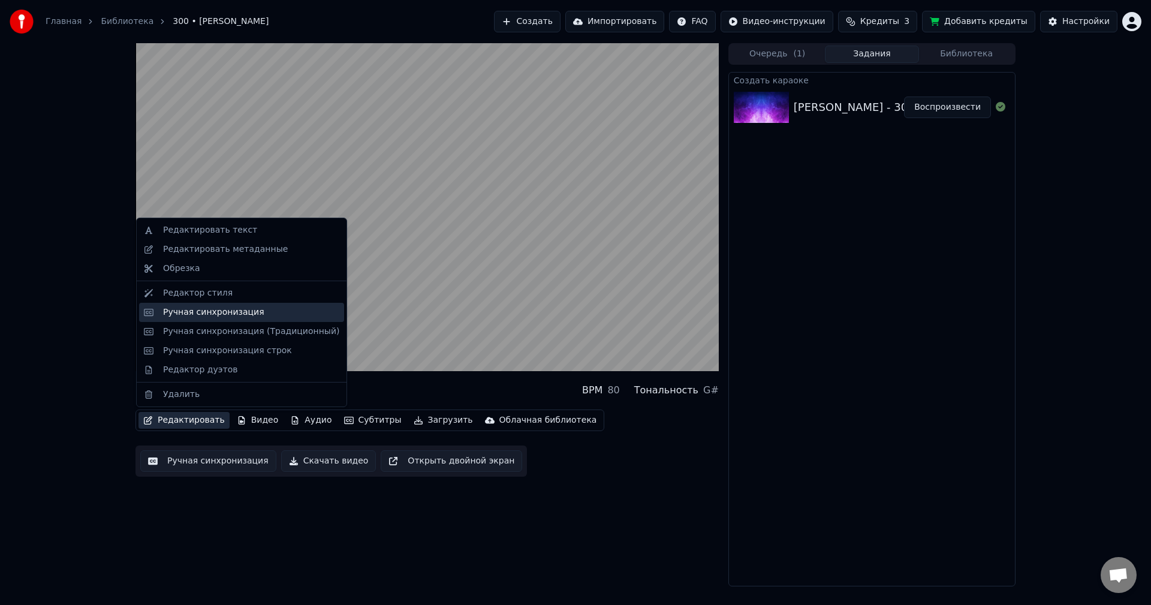
click at [208, 311] on div "Ручная синхронизация" at bounding box center [213, 312] width 101 height 12
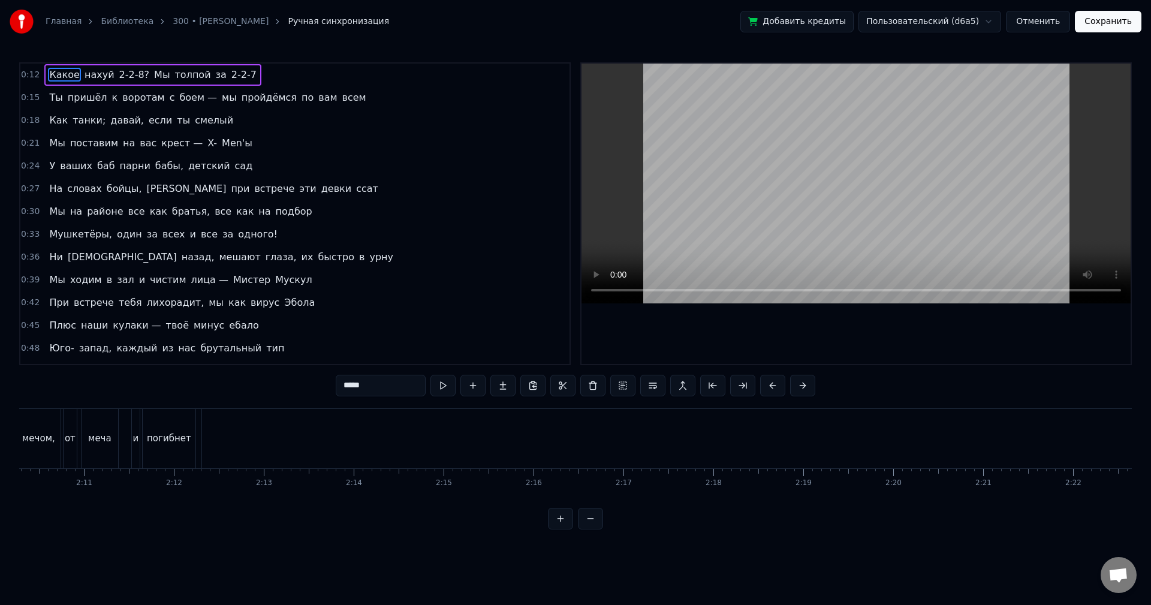
scroll to position [0, 11731]
click at [592, 529] on button at bounding box center [590, 519] width 25 height 22
click at [592, 529] on div at bounding box center [575, 519] width 55 height 22
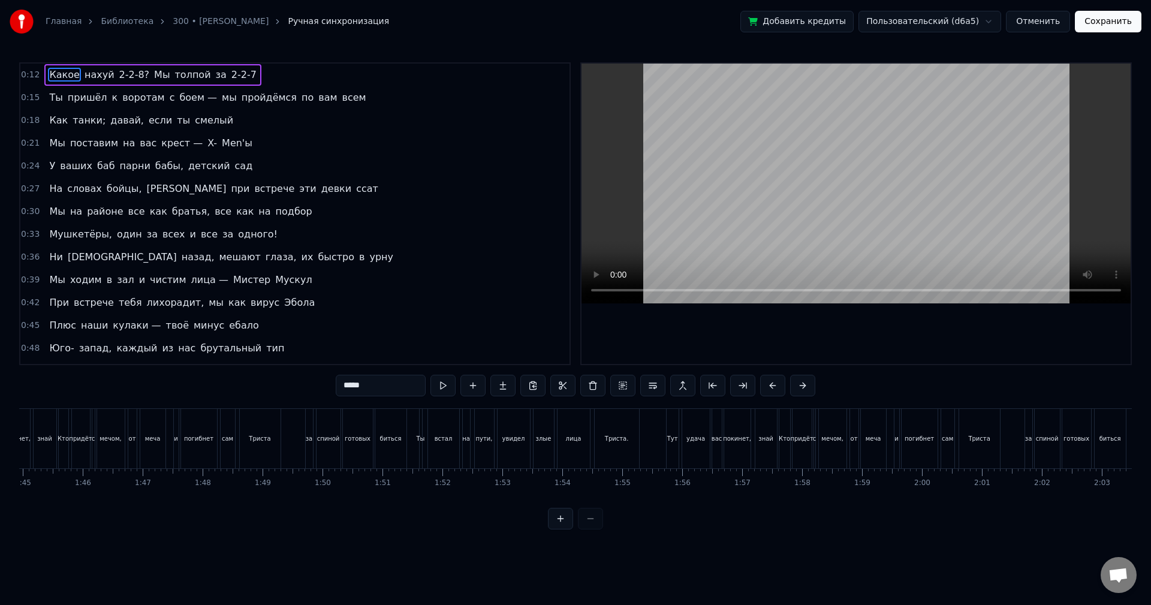
click at [592, 529] on div at bounding box center [575, 519] width 55 height 22
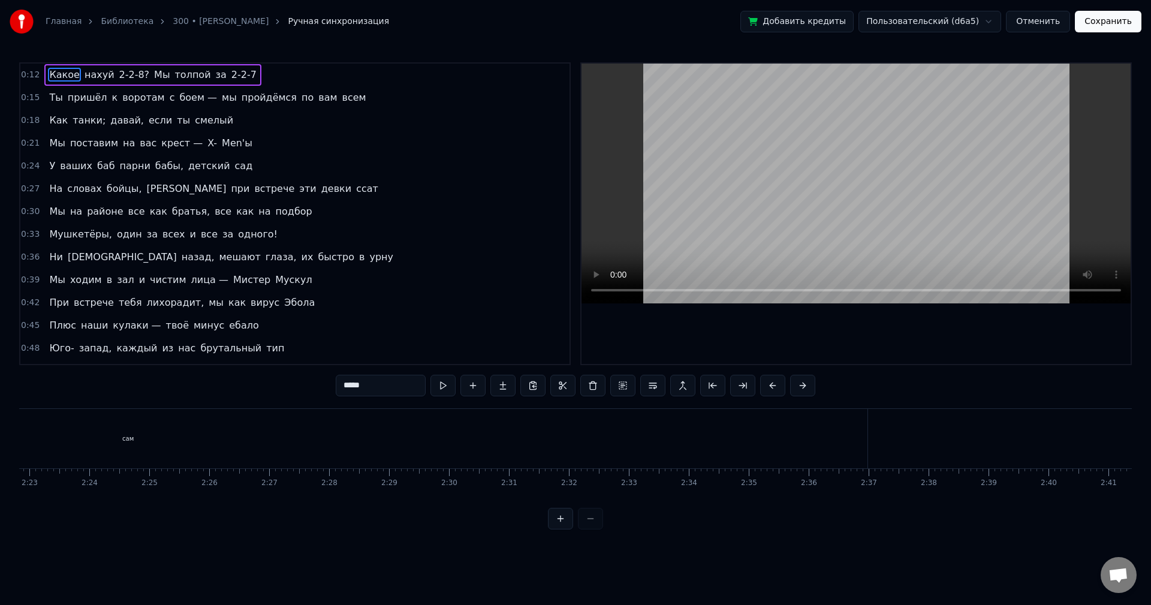
scroll to position [0, 8730]
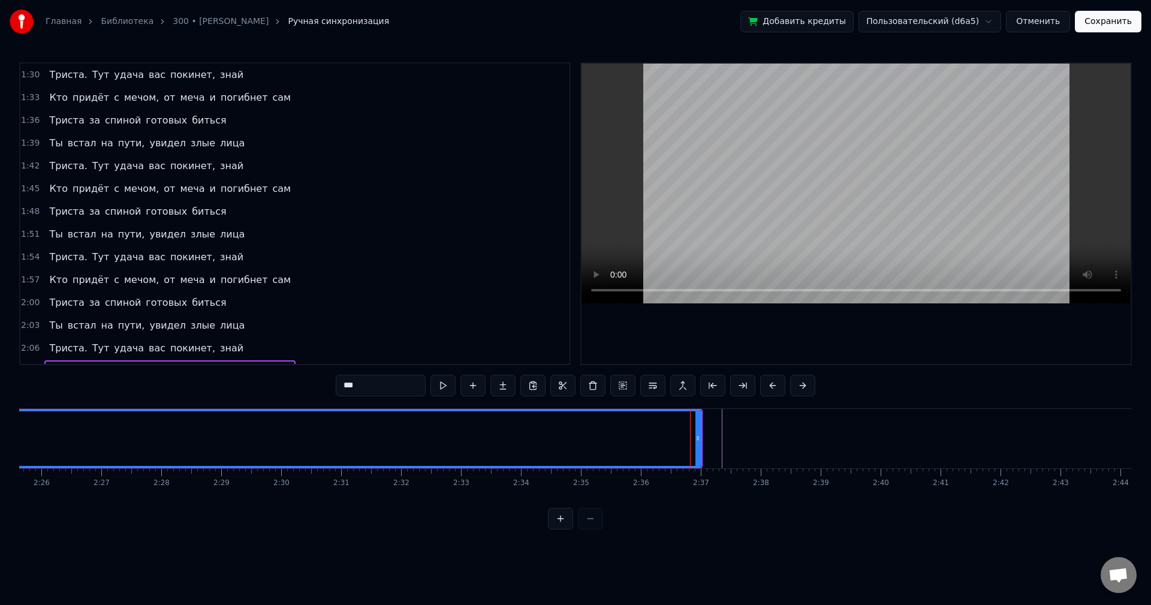
scroll to position [611, 0]
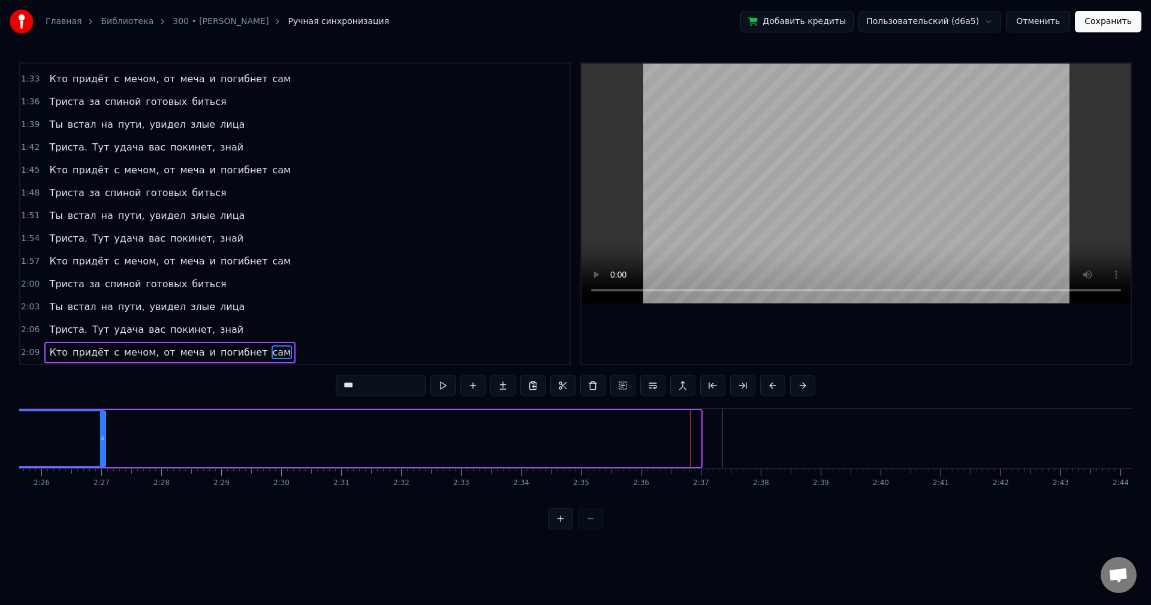
drag, startPoint x: 697, startPoint y: 442, endPoint x: 101, endPoint y: 446, distance: 595.3
click at [101, 446] on div at bounding box center [102, 438] width 5 height 55
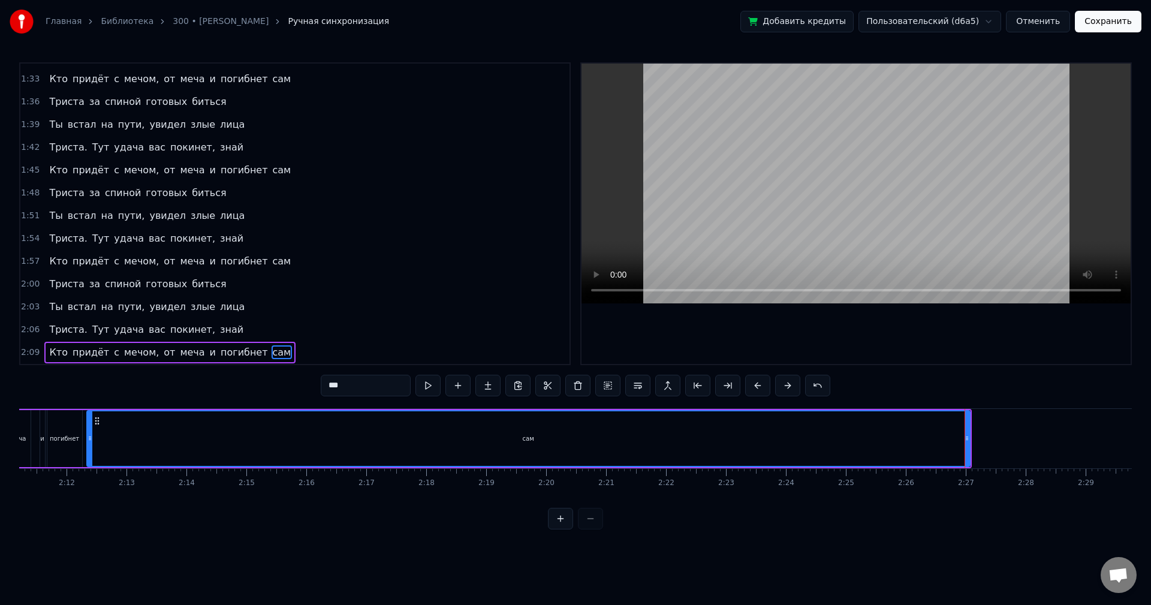
scroll to position [0, 7838]
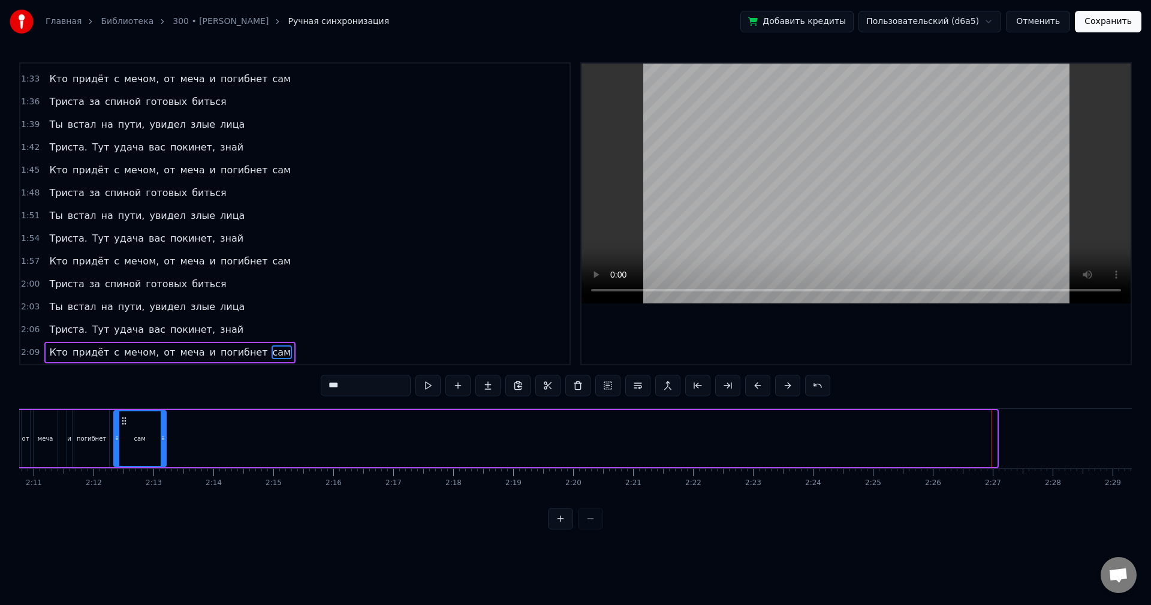
drag, startPoint x: 995, startPoint y: 457, endPoint x: 164, endPoint y: 469, distance: 830.9
click at [164, 469] on div "Какое нахуй 2-2-8? Мы толпой за 2-2-7 Ты пришёл к воротам с боем — мы пройдёмся…" at bounding box center [575, 453] width 1113 height 90
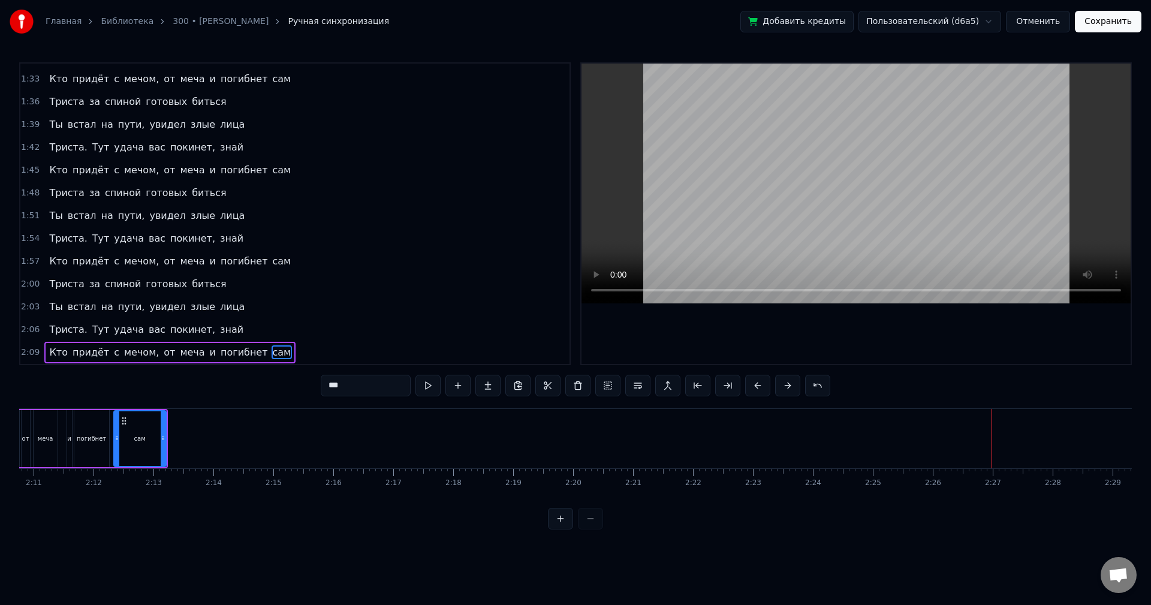
click at [69, 403] on div "0:12 Какое нахуй 2-2-8? Мы толпой за 2-2-7 0:15 Ты пришёл к воротам с боем — мы…" at bounding box center [575, 295] width 1113 height 467
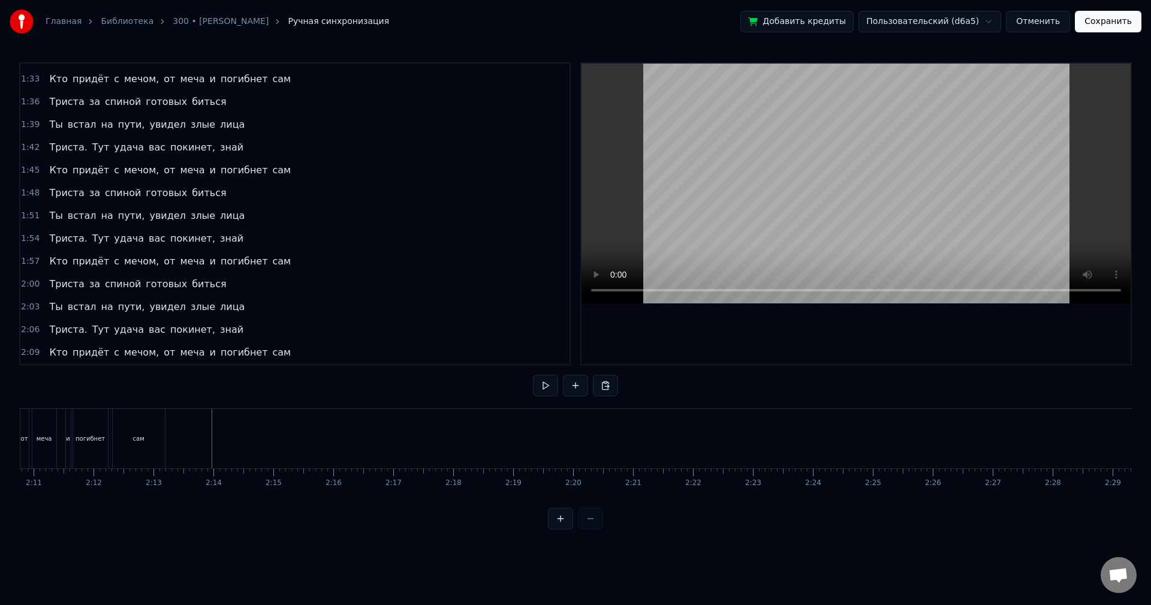
click at [84, 469] on div "Какое нахуй 2-2-8? Мы толпой за 2-2-7 Ты пришёл к воротам с боем — мы пройдёмся…" at bounding box center [575, 453] width 1113 height 90
click at [96, 444] on div "погибнет" at bounding box center [90, 438] width 35 height 59
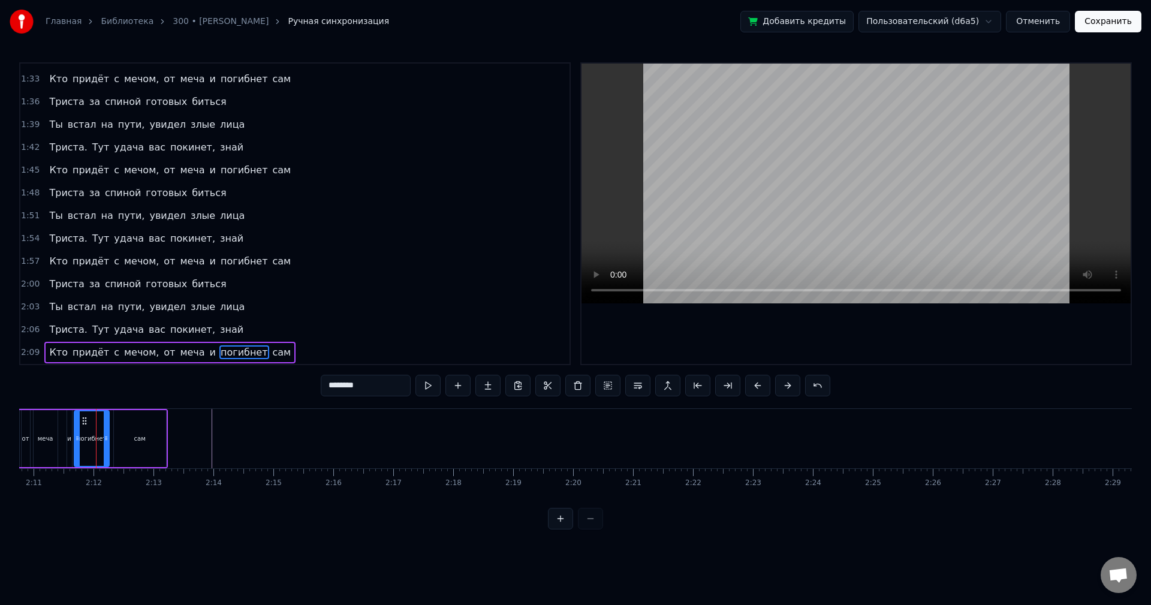
scroll to position [0, 7831]
click at [145, 439] on div "сам" at bounding box center [146, 438] width 11 height 9
click at [122, 441] on icon at bounding box center [122, 438] width 5 height 10
drag, startPoint x: 170, startPoint y: 445, endPoint x: 140, endPoint y: 450, distance: 30.9
click at [140, 450] on div at bounding box center [139, 438] width 5 height 55
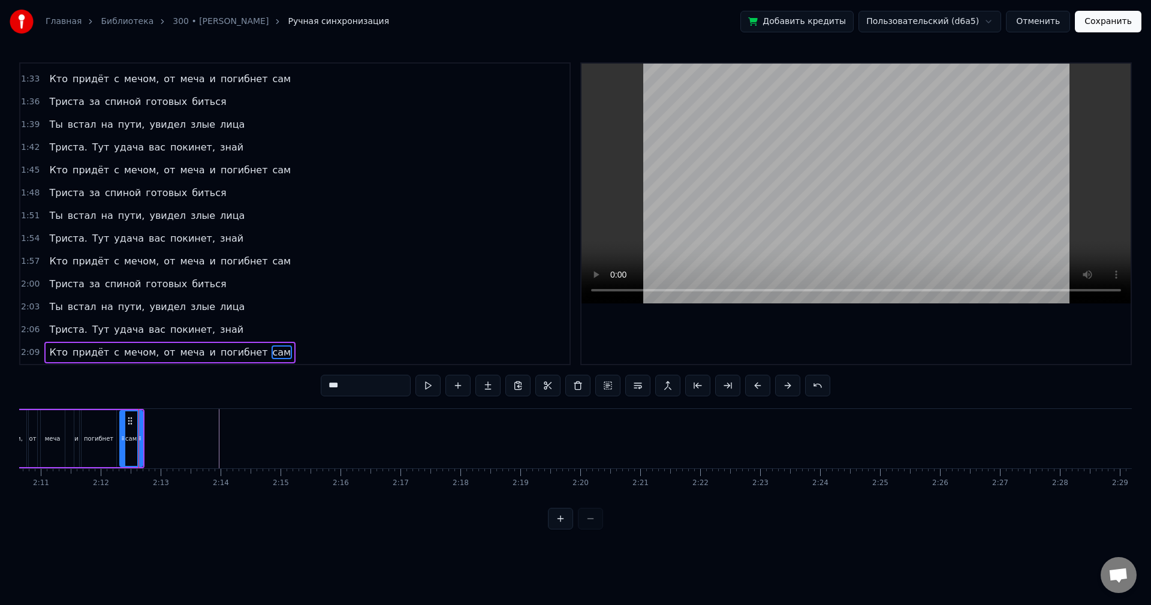
click at [44, 432] on div "меча" at bounding box center [53, 438] width 24 height 57
type input "****"
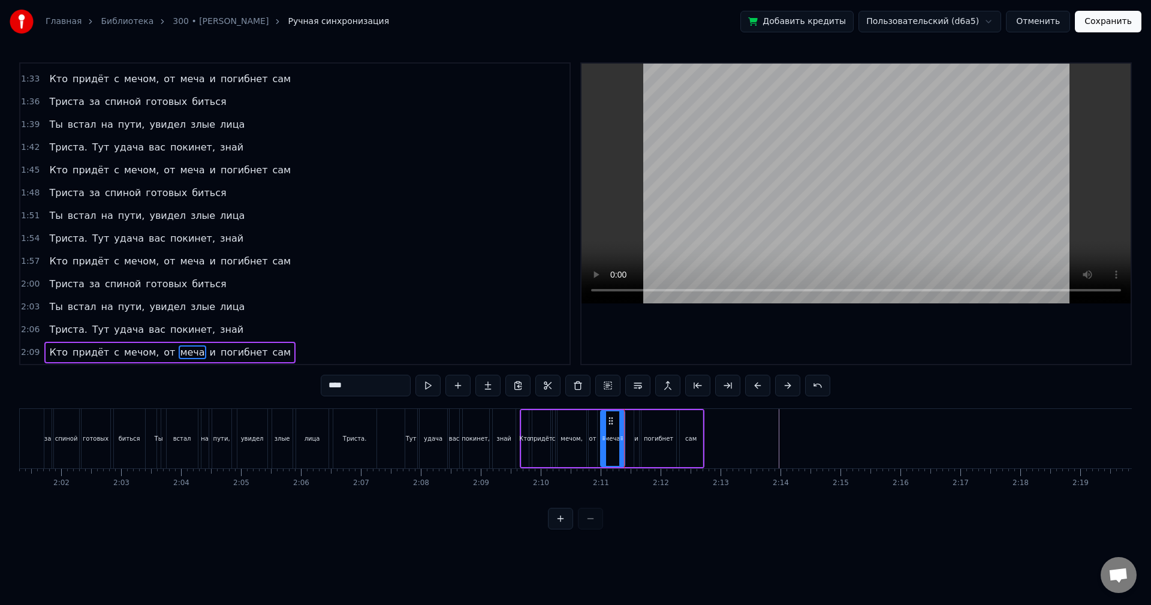
scroll to position [0, 7288]
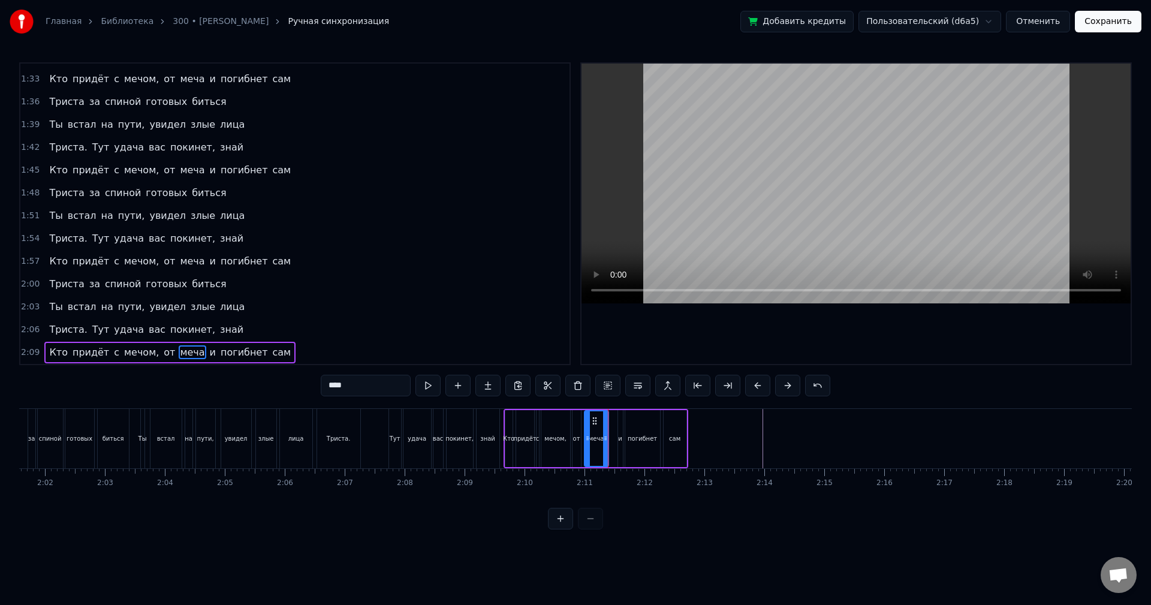
click at [587, 529] on div at bounding box center [575, 519] width 55 height 22
click at [562, 529] on button at bounding box center [560, 519] width 25 height 22
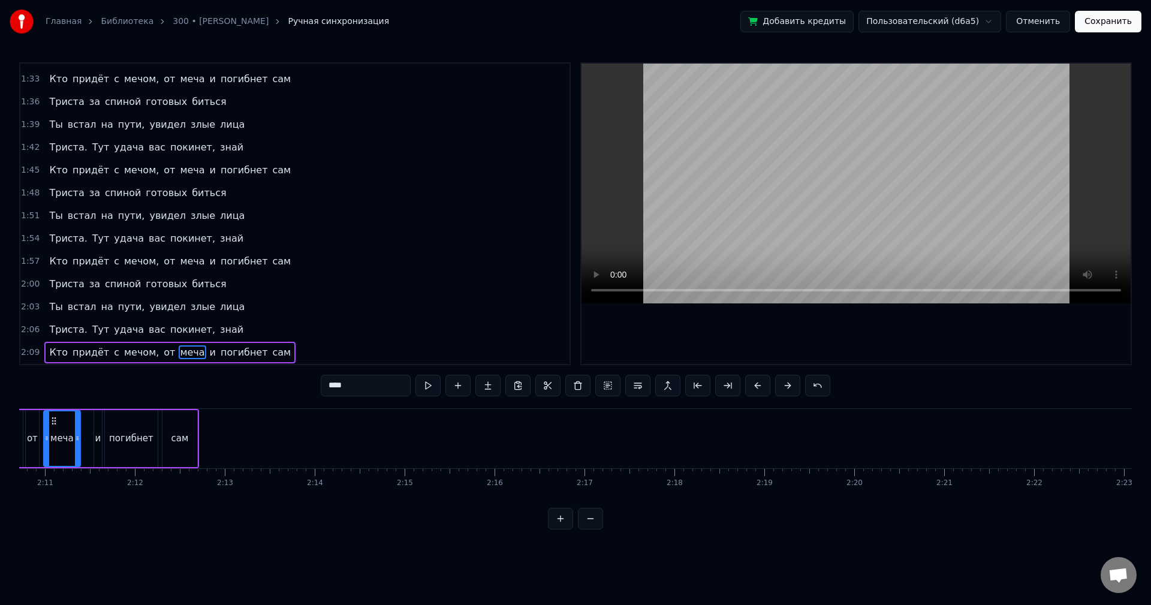
click at [562, 529] on button at bounding box center [560, 519] width 25 height 22
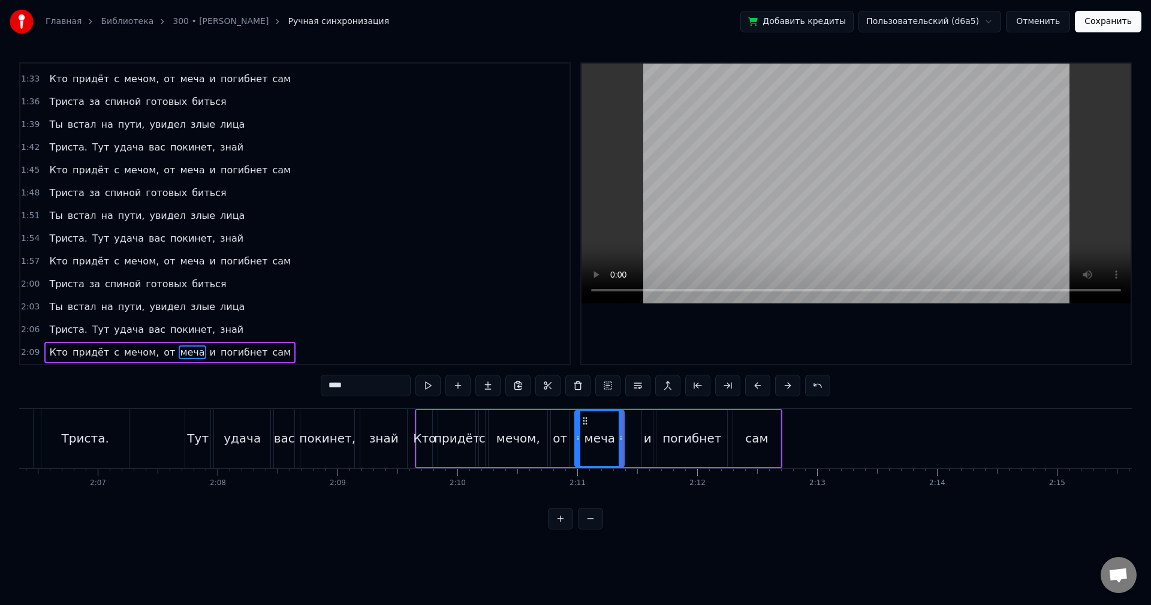
scroll to position [0, 15191]
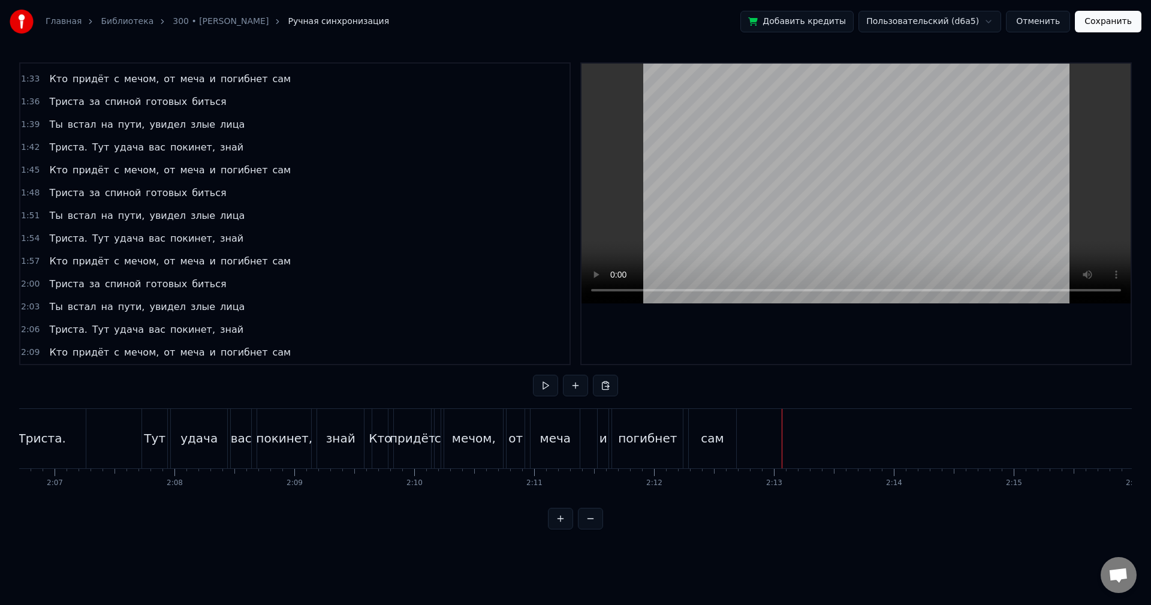
click at [116, 451] on div "Триста. Тут удача вас покинет, знай" at bounding box center [182, 438] width 369 height 59
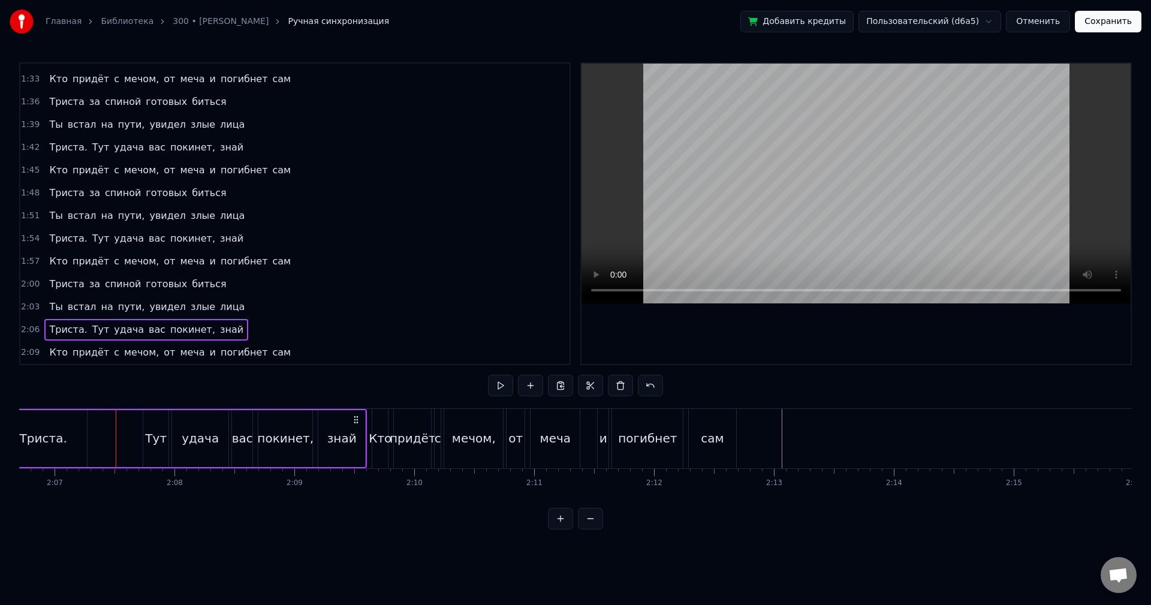
click at [287, 394] on div "0:12 Какое нахуй 2-2-8? Мы толпой за 2-2-7 0:15 Ты пришёл к воротам с боем — мы…" at bounding box center [575, 295] width 1113 height 467
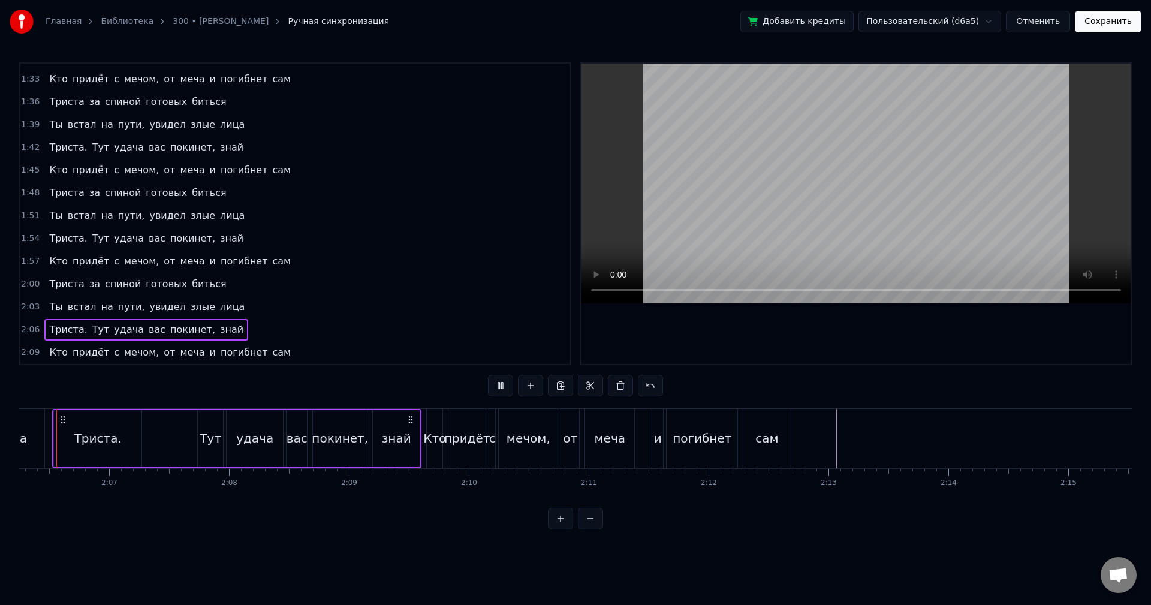
scroll to position [0, 15109]
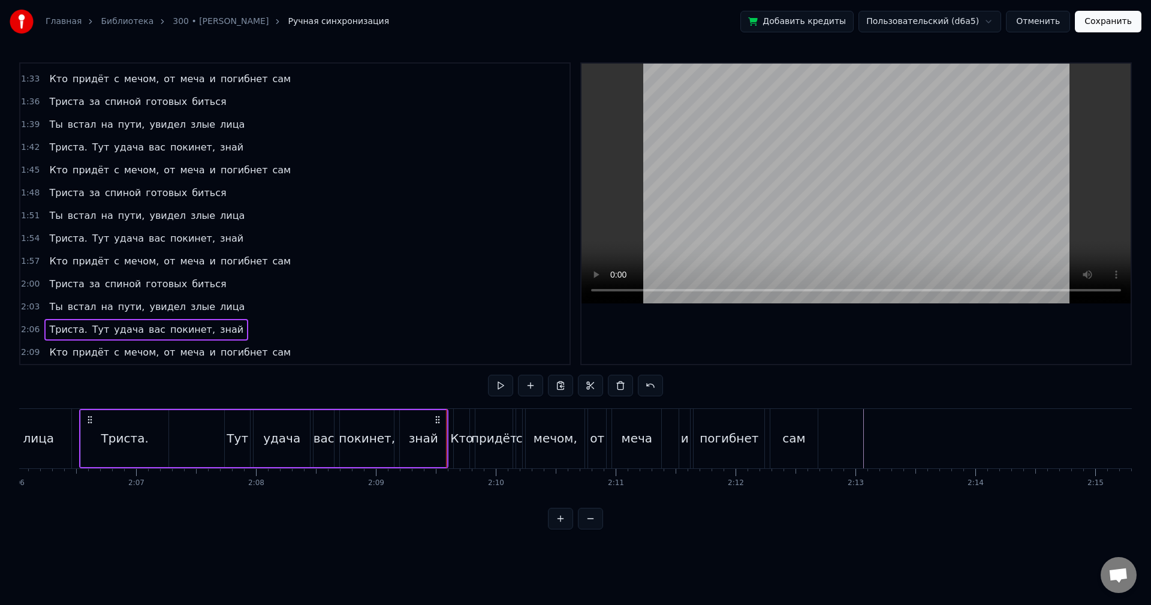
click at [458, 438] on div "Кто" at bounding box center [461, 438] width 23 height 18
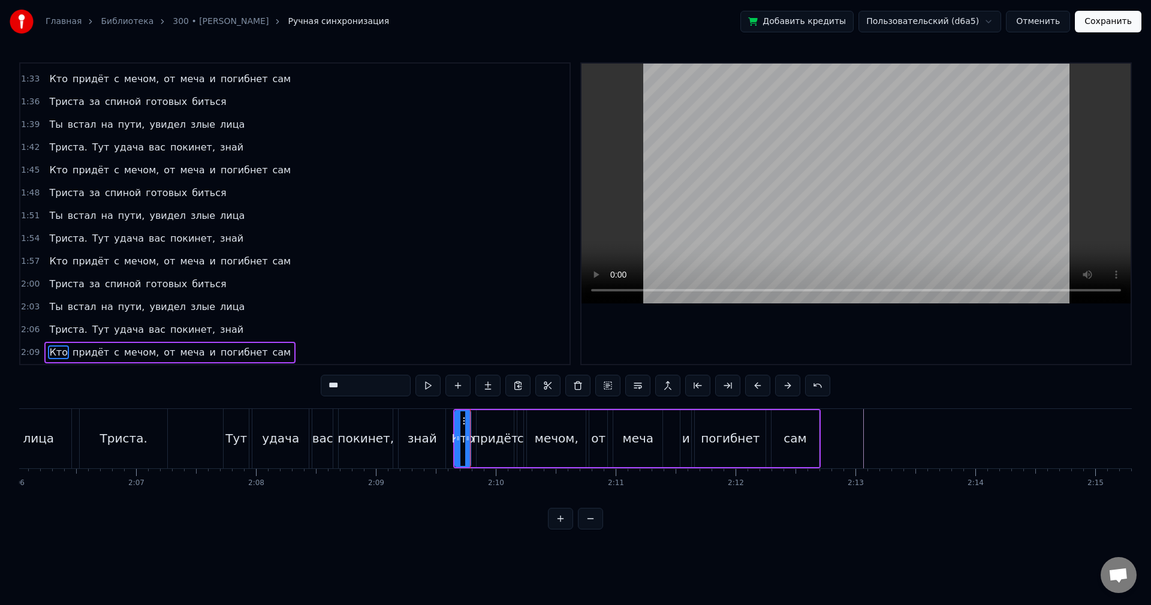
click at [495, 446] on div "придёт" at bounding box center [495, 438] width 46 height 18
click at [519, 448] on div "с" at bounding box center [520, 438] width 6 height 57
click at [543, 449] on div "мечом," at bounding box center [556, 438] width 59 height 57
click at [602, 448] on div "от" at bounding box center [598, 438] width 18 height 57
click at [631, 453] on div "меча" at bounding box center [637, 438] width 49 height 57
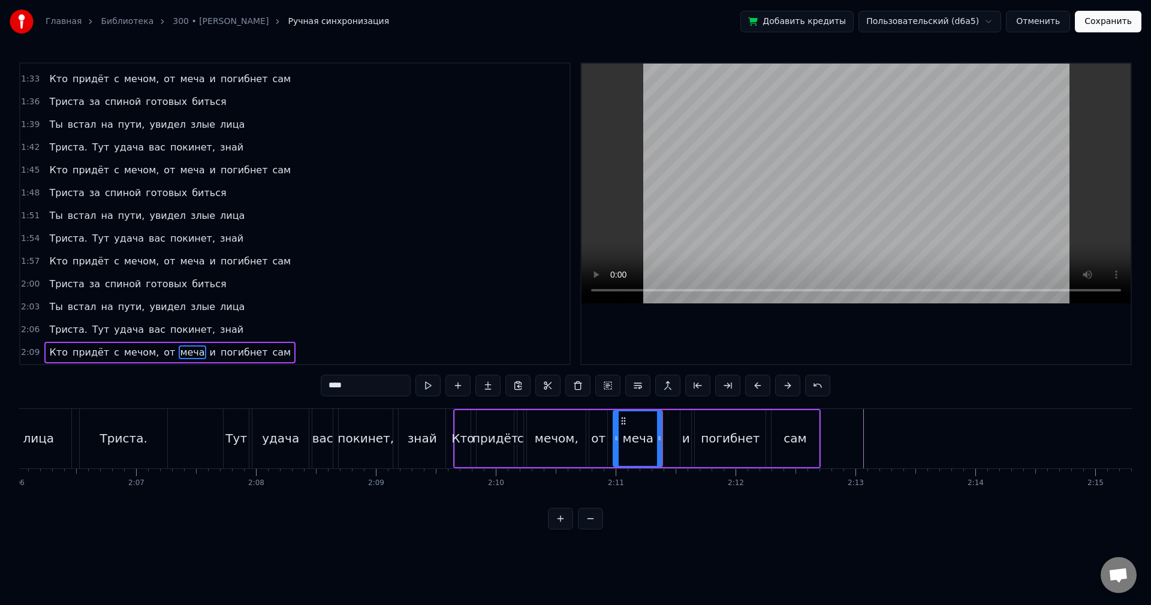
click at [683, 450] on div "и" at bounding box center [685, 438] width 11 height 57
click at [734, 453] on div "погибнет" at bounding box center [730, 438] width 71 height 57
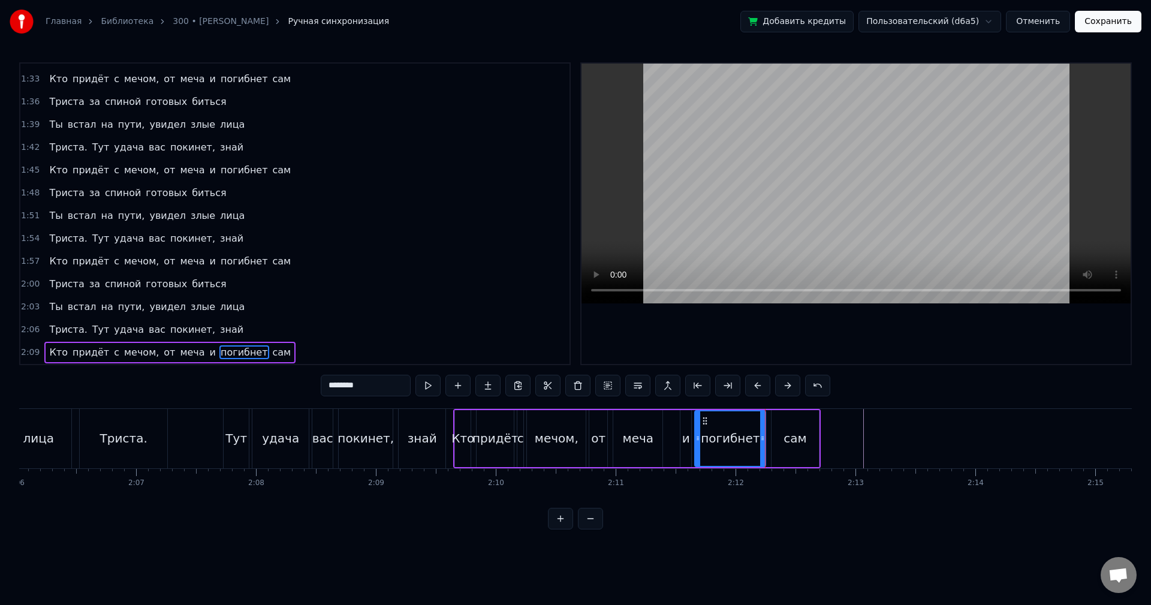
click at [776, 445] on div "сам" at bounding box center [794, 438] width 47 height 57
type input "***"
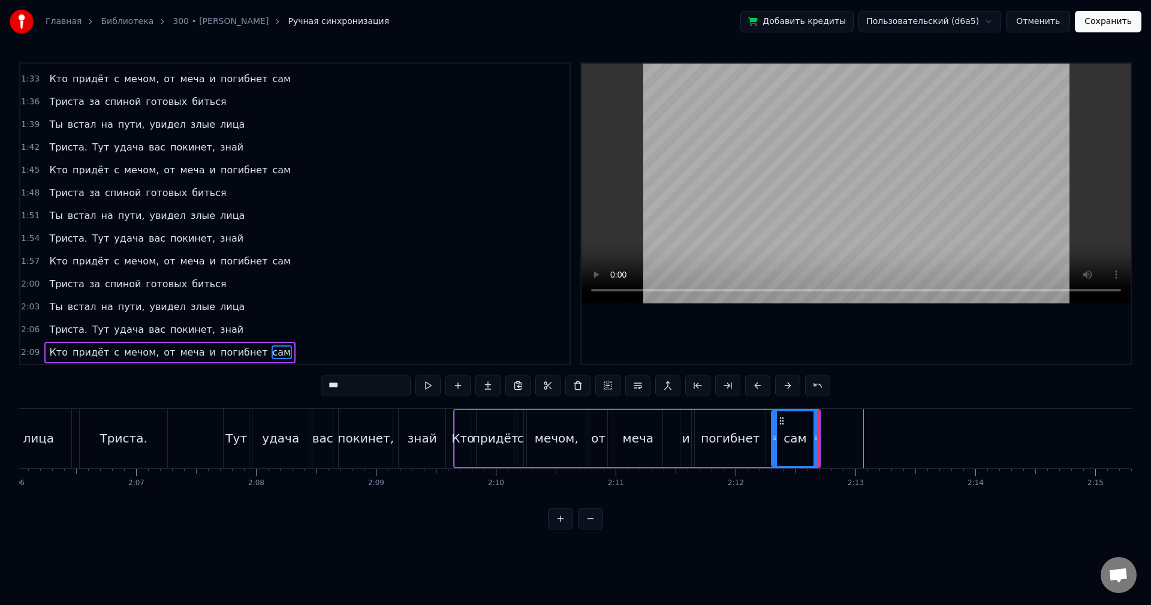
click at [1125, 22] on button "Сохранить" at bounding box center [1108, 22] width 67 height 22
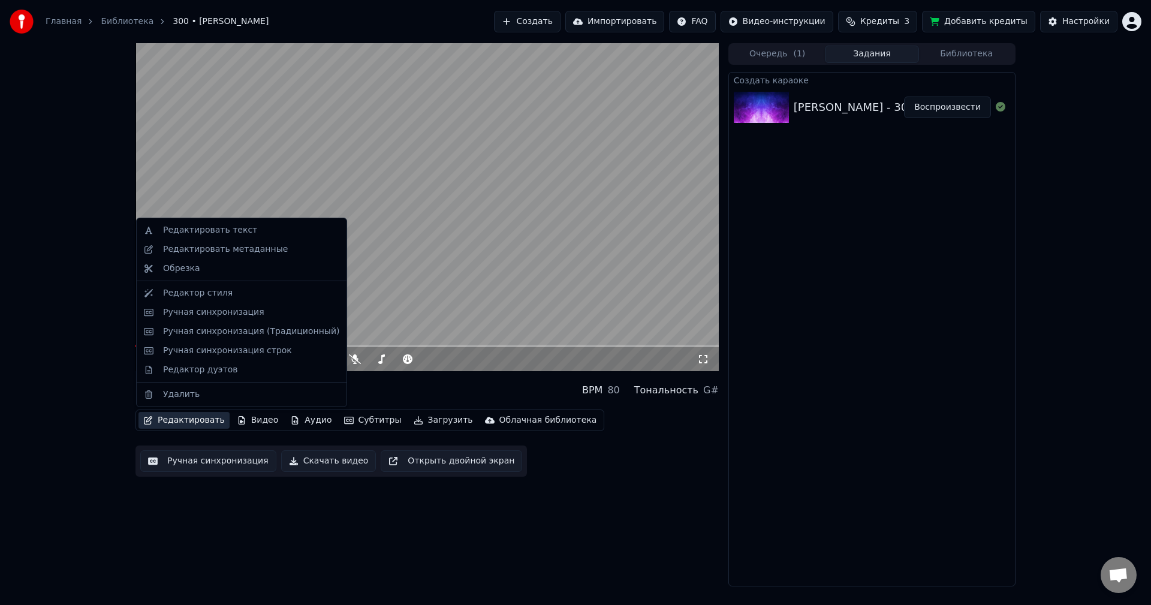
click at [177, 422] on button "Редактировать" at bounding box center [183, 420] width 91 height 17
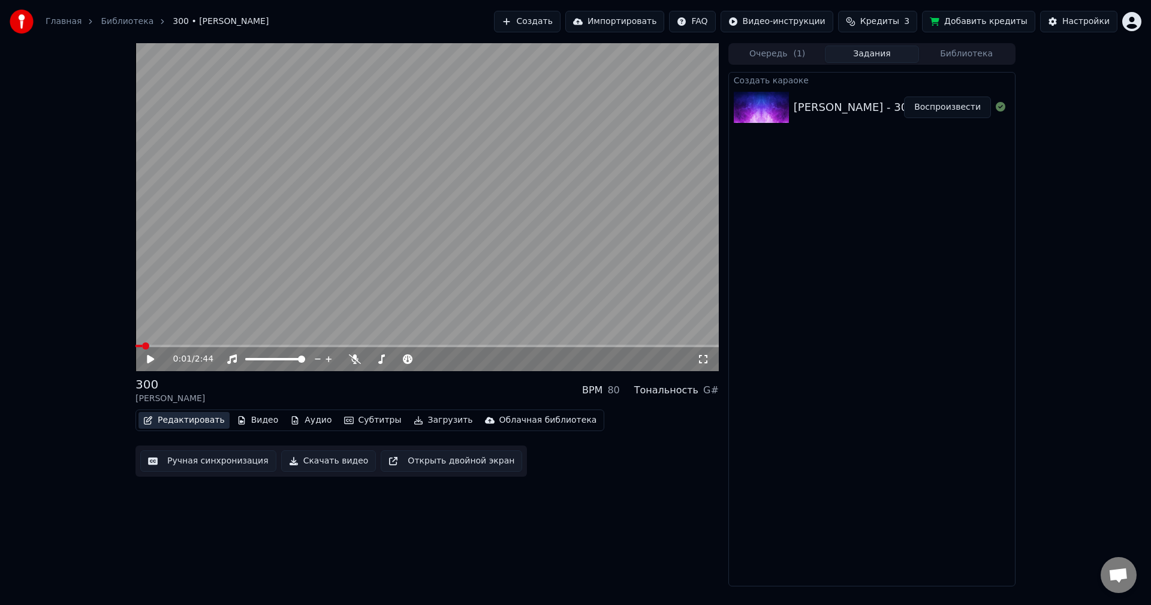
click at [177, 422] on button "Редактировать" at bounding box center [183, 420] width 91 height 17
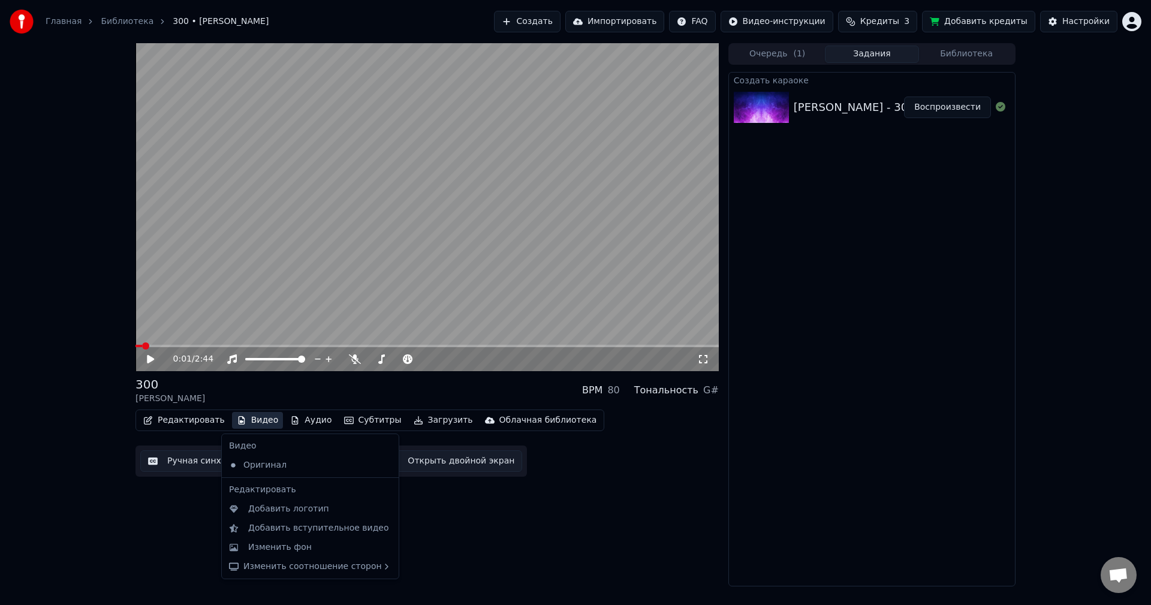
click at [239, 422] on button "Видео" at bounding box center [258, 420] width 52 height 17
click at [253, 540] on div "Изменить фон" at bounding box center [310, 547] width 172 height 19
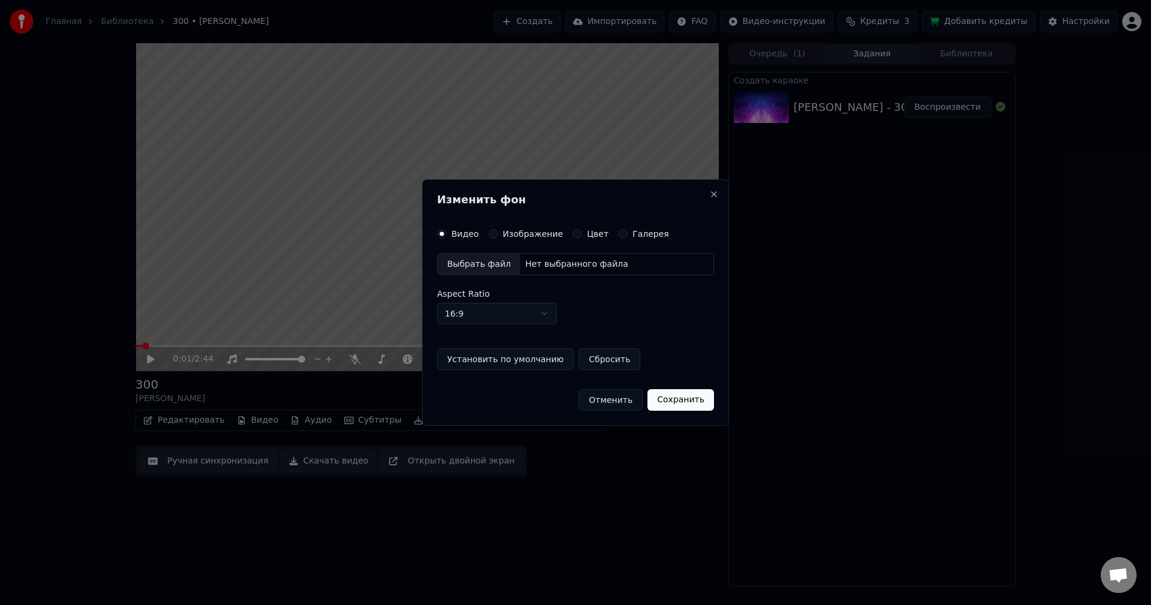
click at [485, 270] on div "Выбрать файл" at bounding box center [479, 265] width 83 height 22
click at [492, 232] on button "Изображение" at bounding box center [488, 234] width 10 height 10
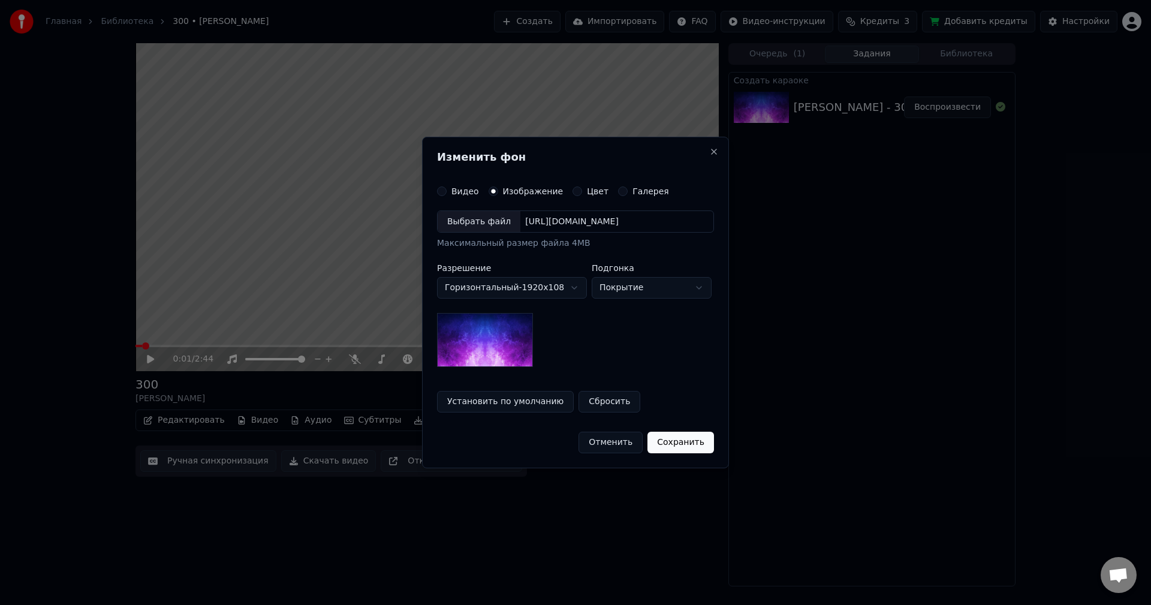
click at [491, 227] on div "Выбрать файл" at bounding box center [479, 222] width 83 height 22
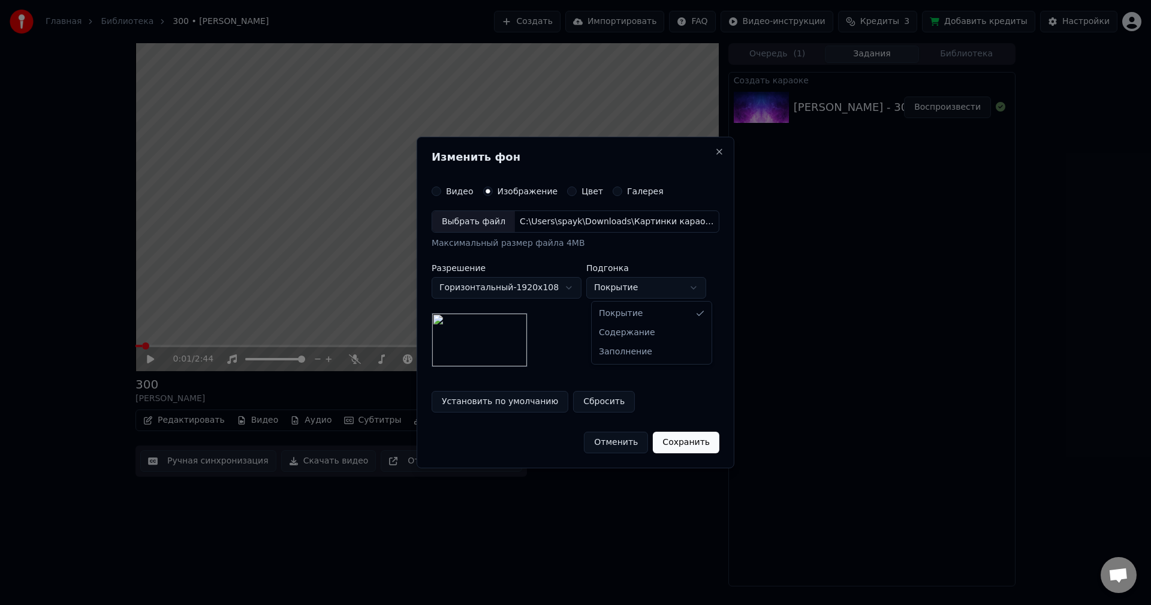
click at [642, 292] on body "**********" at bounding box center [575, 302] width 1151 height 605
click at [670, 444] on button "Сохранить" at bounding box center [686, 443] width 67 height 22
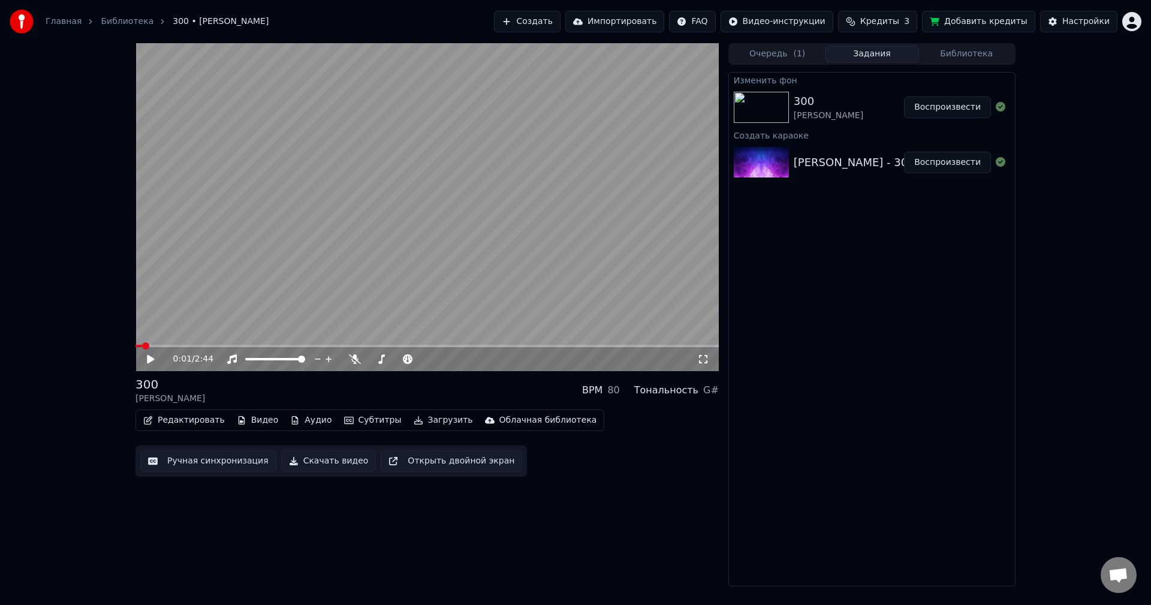
click at [939, 113] on button "Воспроизвести" at bounding box center [947, 108] width 87 height 22
click at [438, 221] on video at bounding box center [426, 207] width 583 height 328
click at [328, 200] on video at bounding box center [426, 207] width 583 height 328
click at [209, 256] on video at bounding box center [426, 207] width 583 height 328
click at [414, 420] on icon "button" at bounding box center [419, 420] width 10 height 8
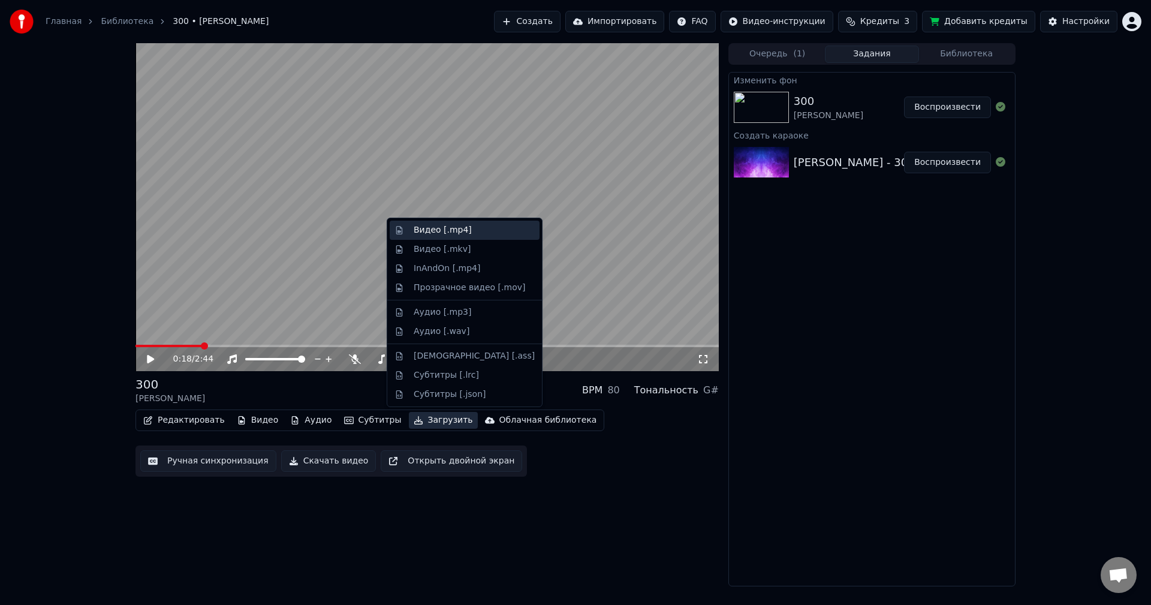
click at [447, 227] on div "Видео [.mp4]" at bounding box center [443, 230] width 58 height 12
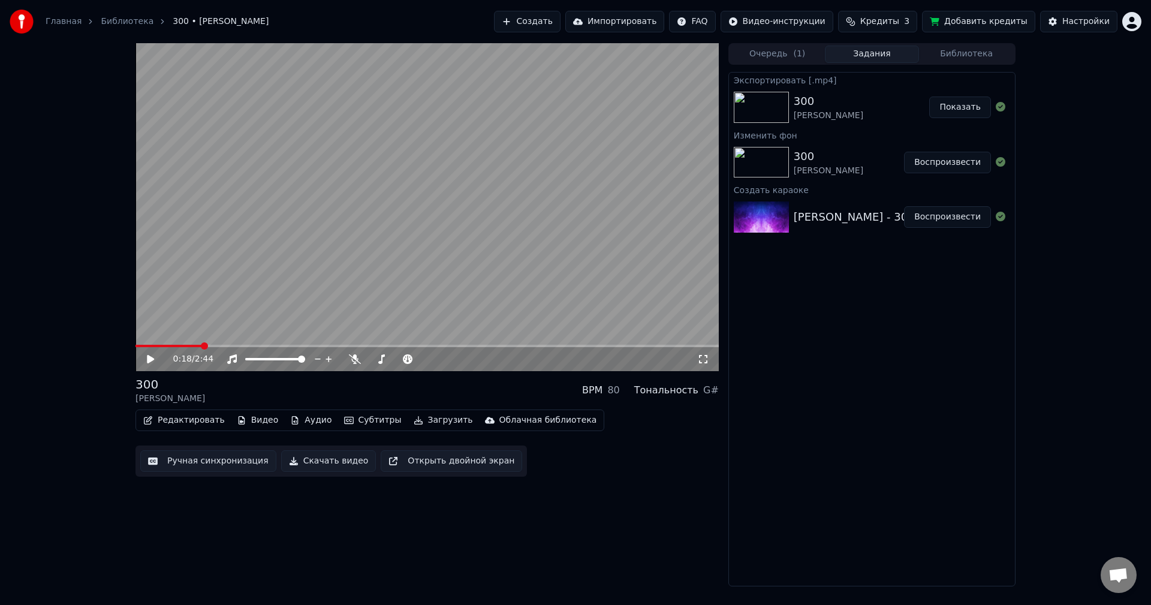
click at [951, 111] on button "Показать" at bounding box center [960, 108] width 62 height 22
click at [1137, 21] on html "Главная Библиотека 300 • [PERSON_NAME] Создать Импортировать FAQ Видео-инструкц…" at bounding box center [575, 302] width 1151 height 605
click at [1067, 129] on div "Выйти" at bounding box center [1079, 138] width 138 height 19
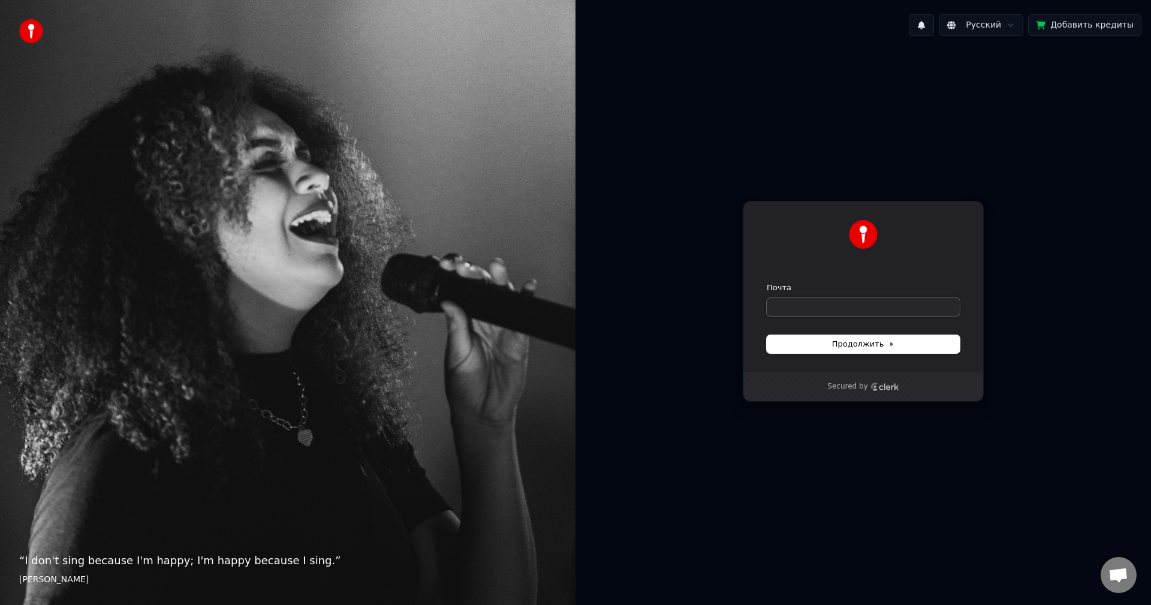
click at [817, 310] on input "Почта" at bounding box center [863, 307] width 193 height 18
click at [834, 305] on input "Почта" at bounding box center [863, 307] width 193 height 18
click at [767, 282] on button "submit" at bounding box center [767, 282] width 0 height 0
type input "**********"
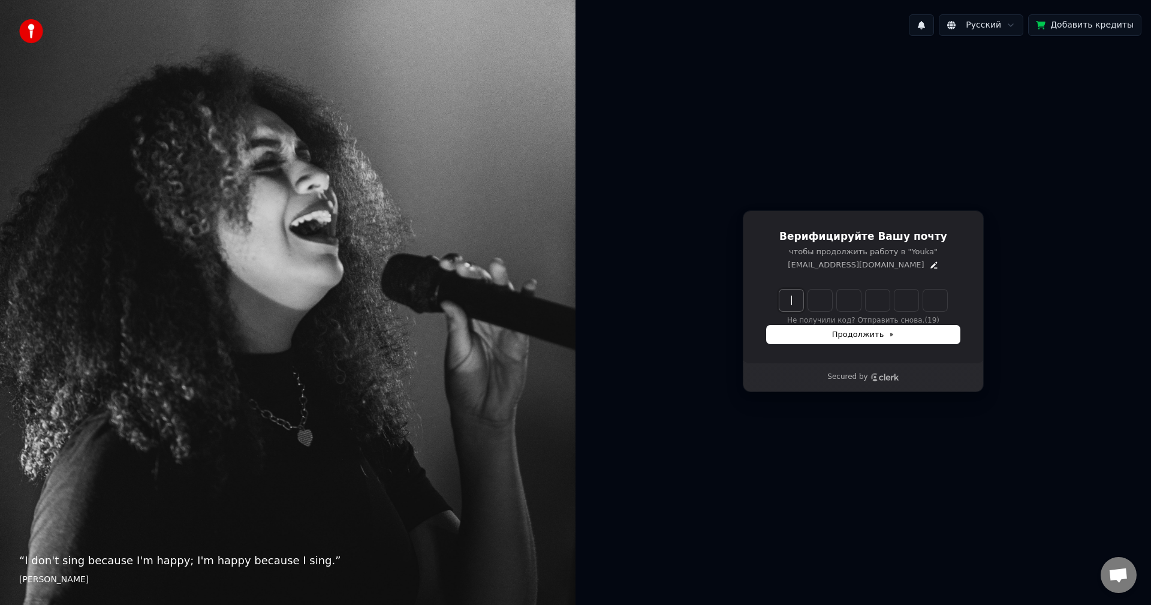
paste input "******"
type input "******"
